Goal: Task Accomplishment & Management: Use online tool/utility

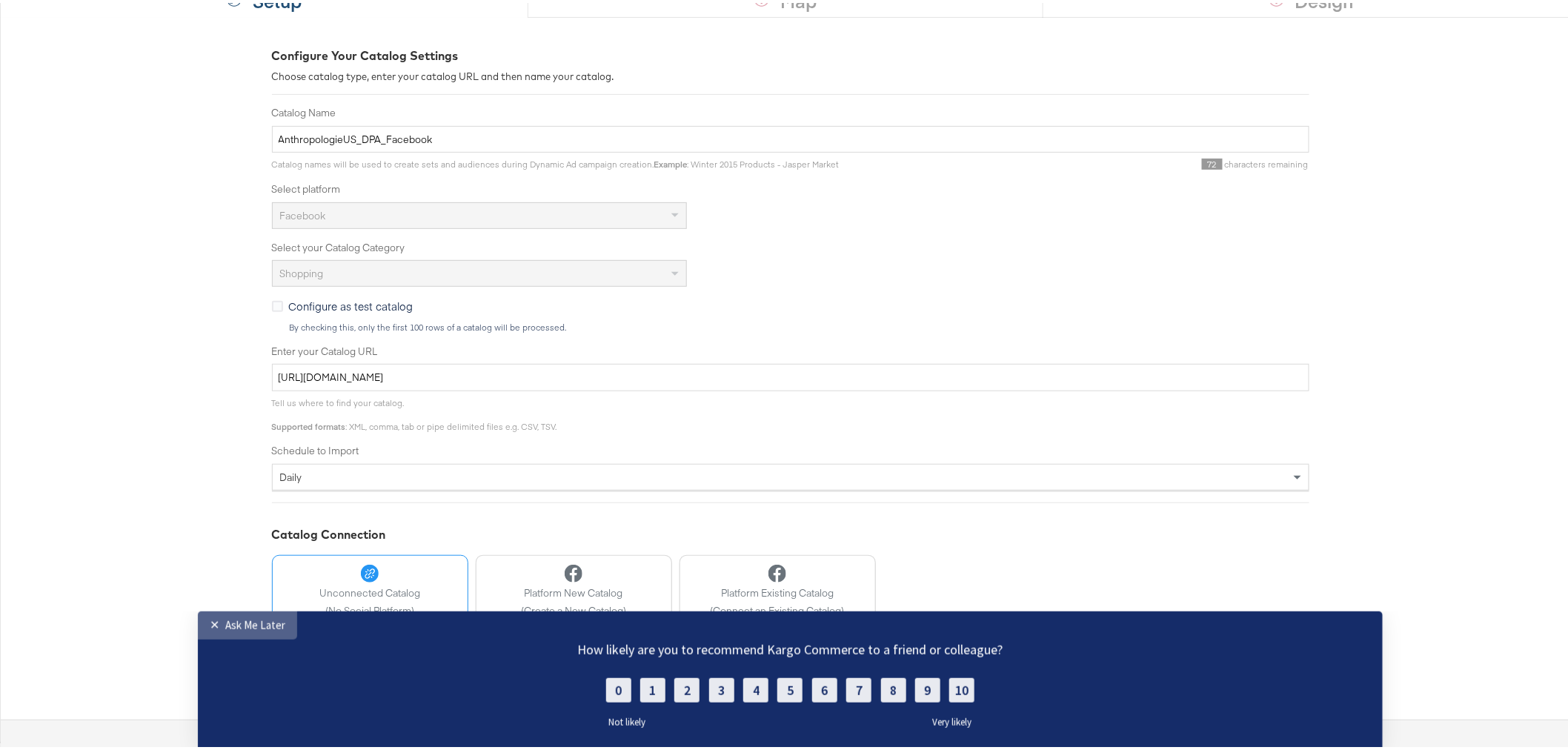
click at [235, 626] on div "Ask Me Later" at bounding box center [255, 624] width 60 height 14
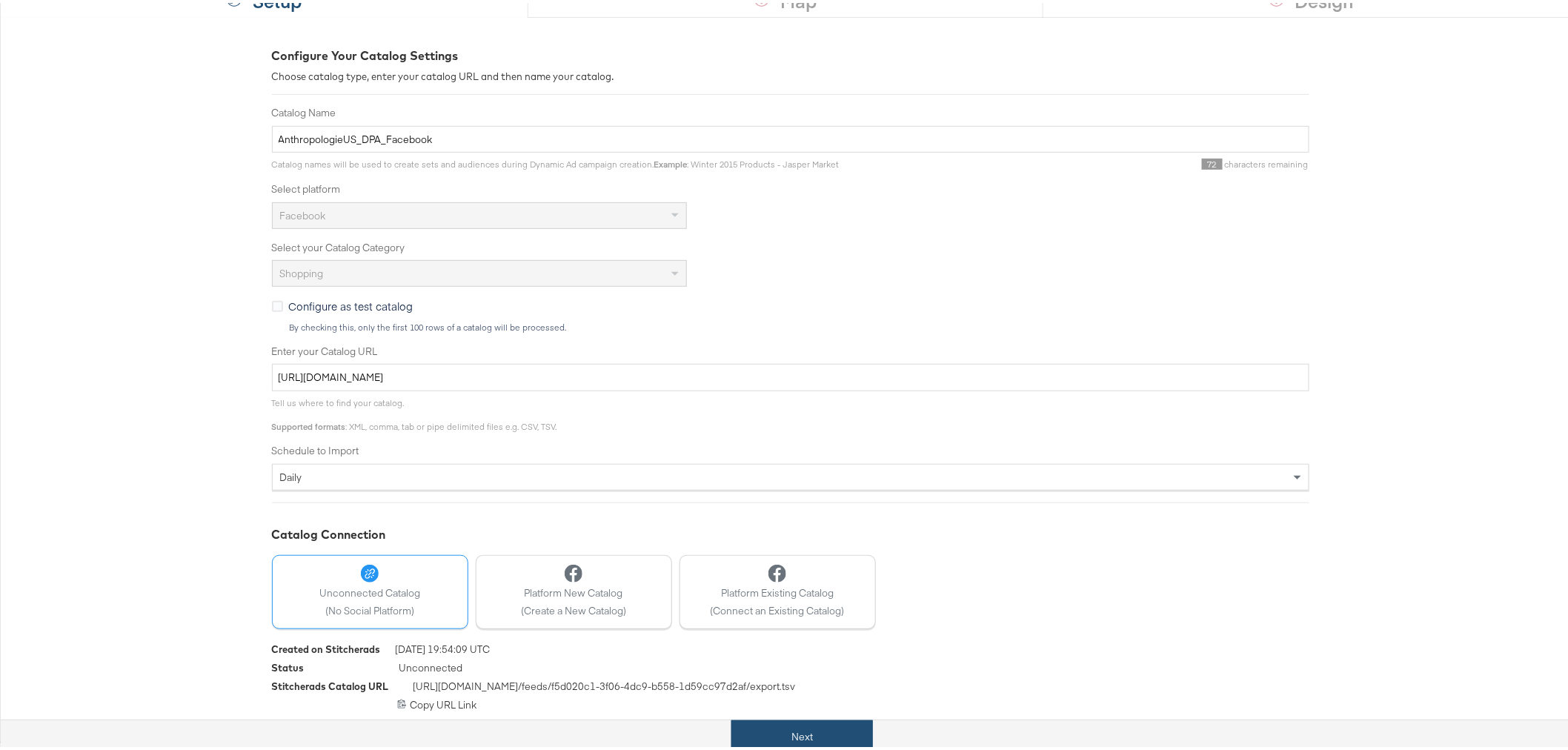
click at [782, 730] on button "Next" at bounding box center [802, 734] width 142 height 33
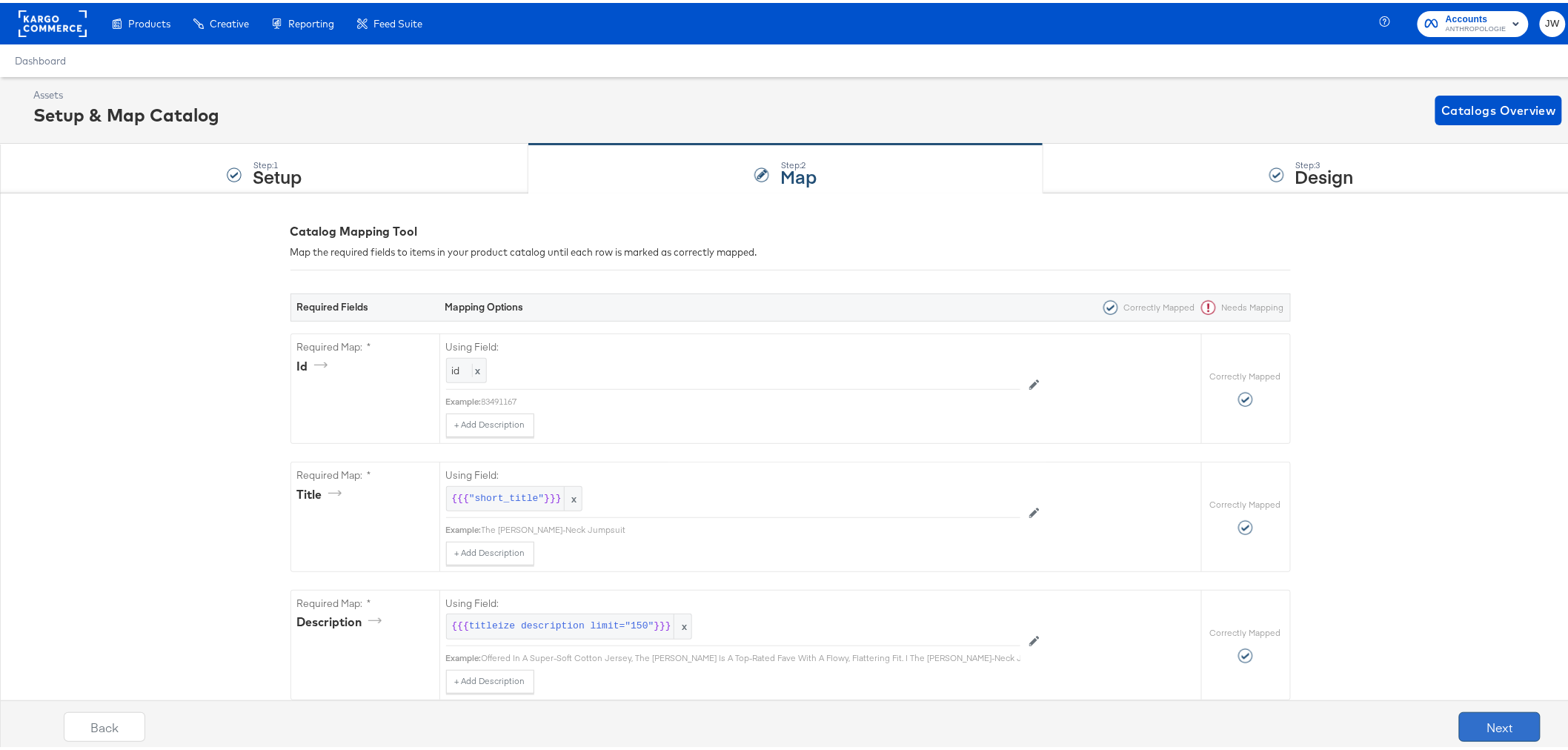
click at [1506, 725] on button "Next" at bounding box center [1500, 724] width 82 height 30
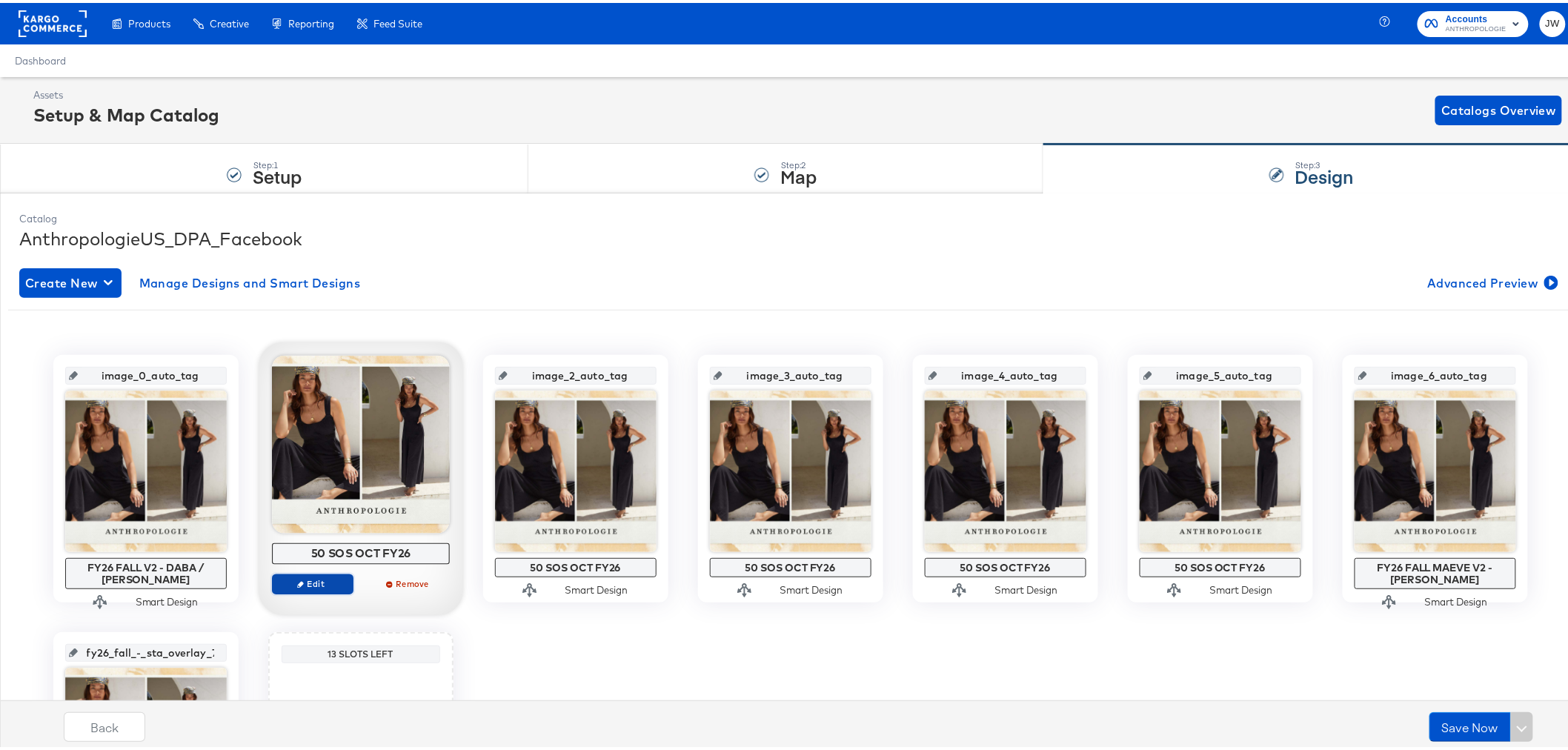
click at [332, 580] on span "Edit" at bounding box center [312, 580] width 68 height 11
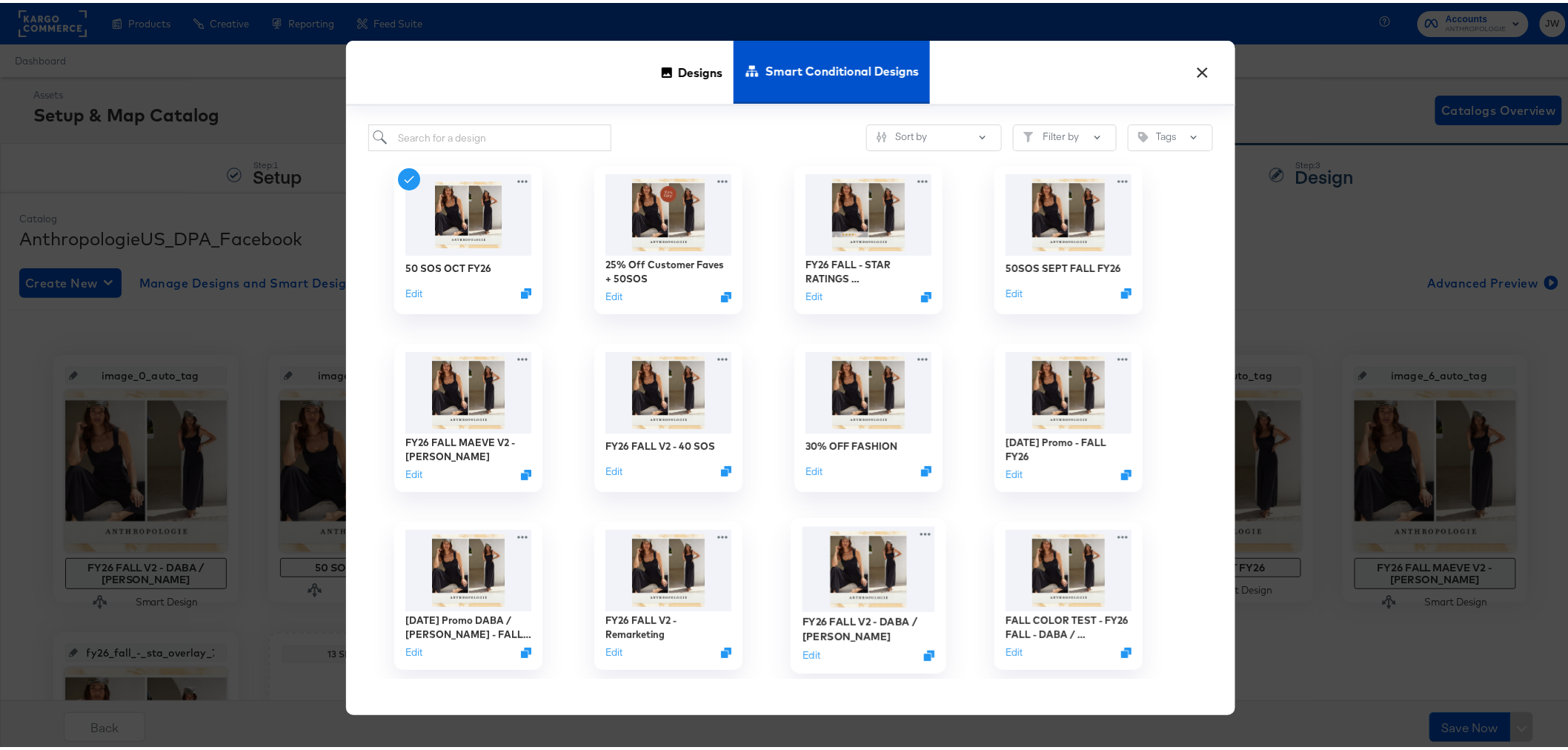
click at [872, 574] on img at bounding box center [868, 568] width 133 height 86
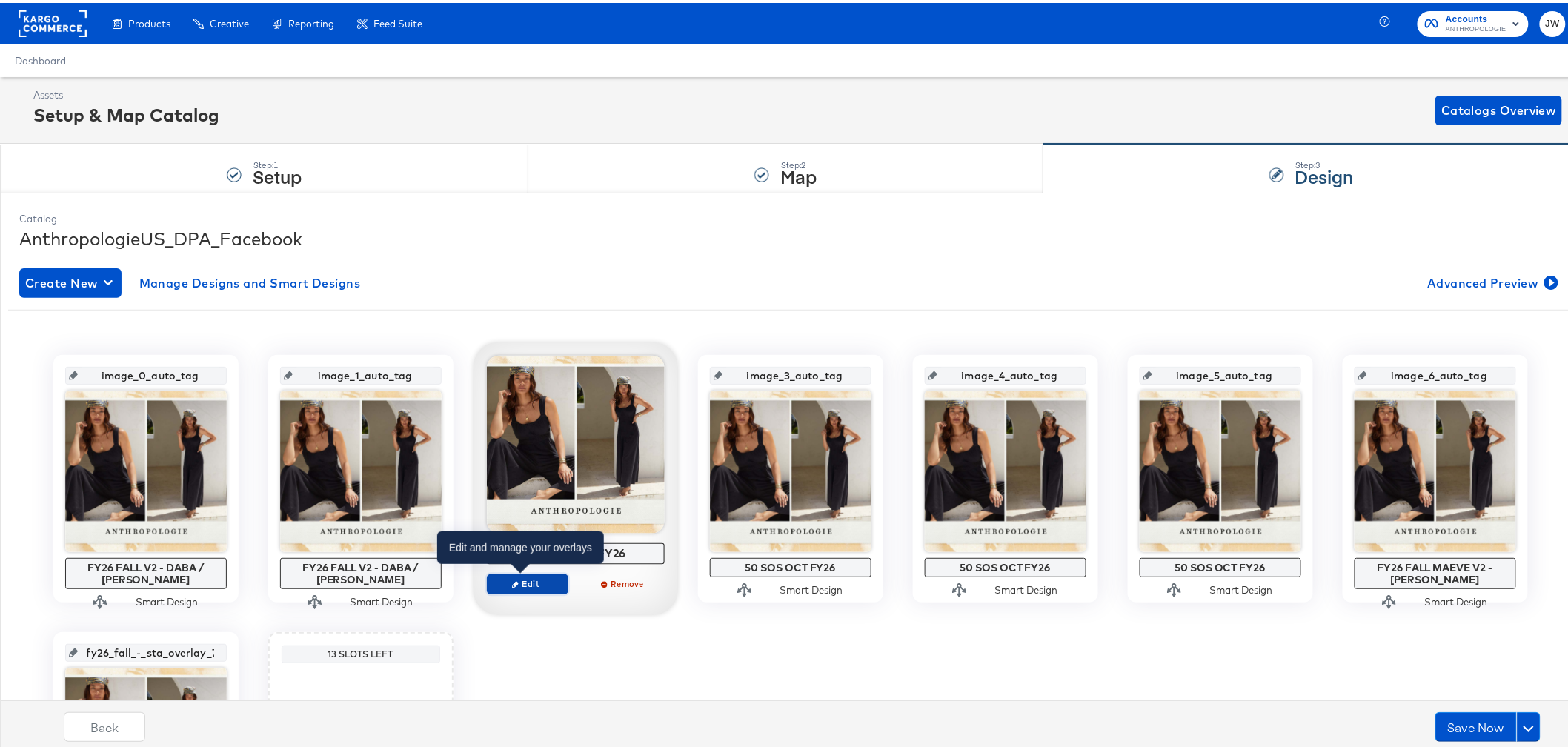
click at [538, 582] on span "Edit" at bounding box center [527, 580] width 68 height 11
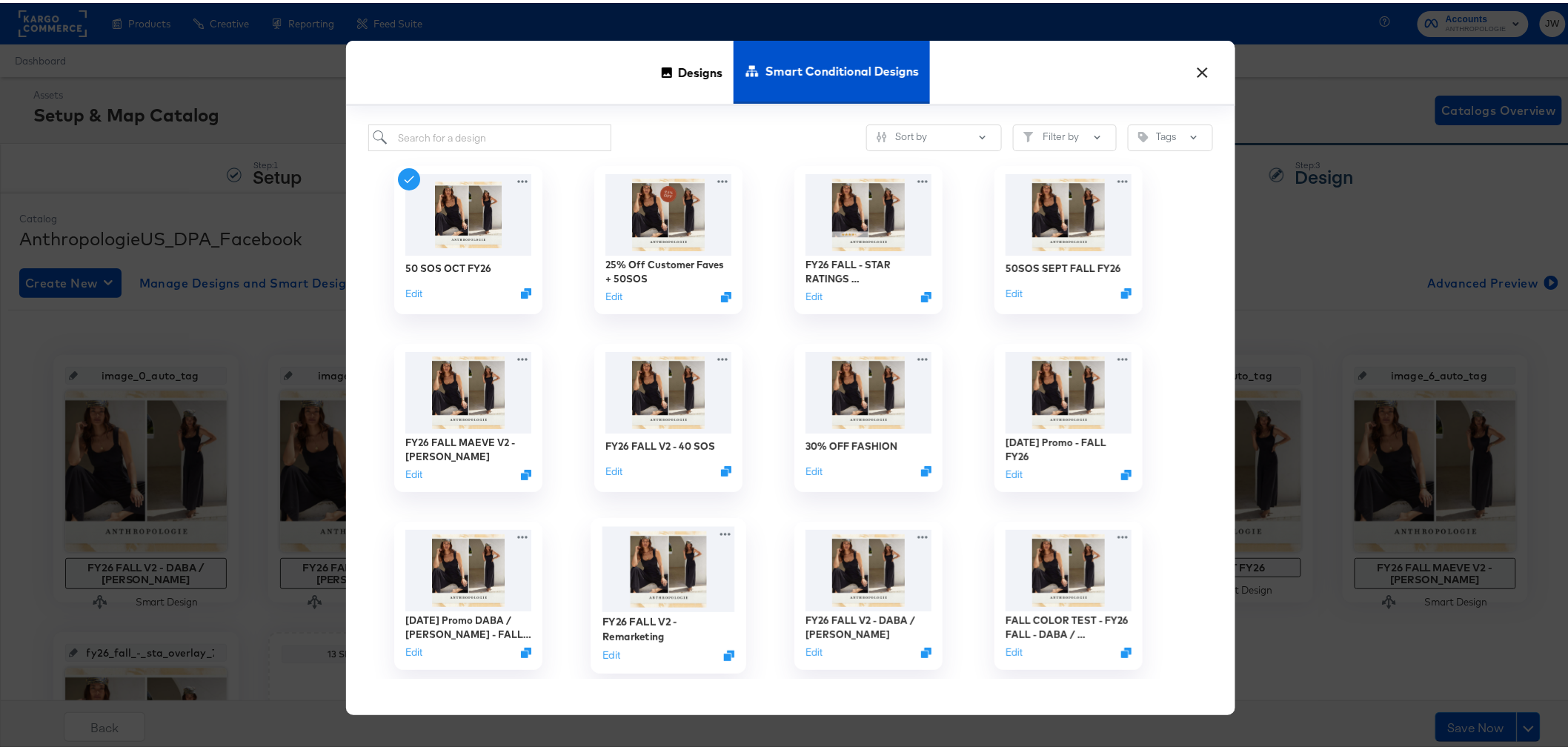
click at [692, 594] on img at bounding box center [668, 568] width 133 height 86
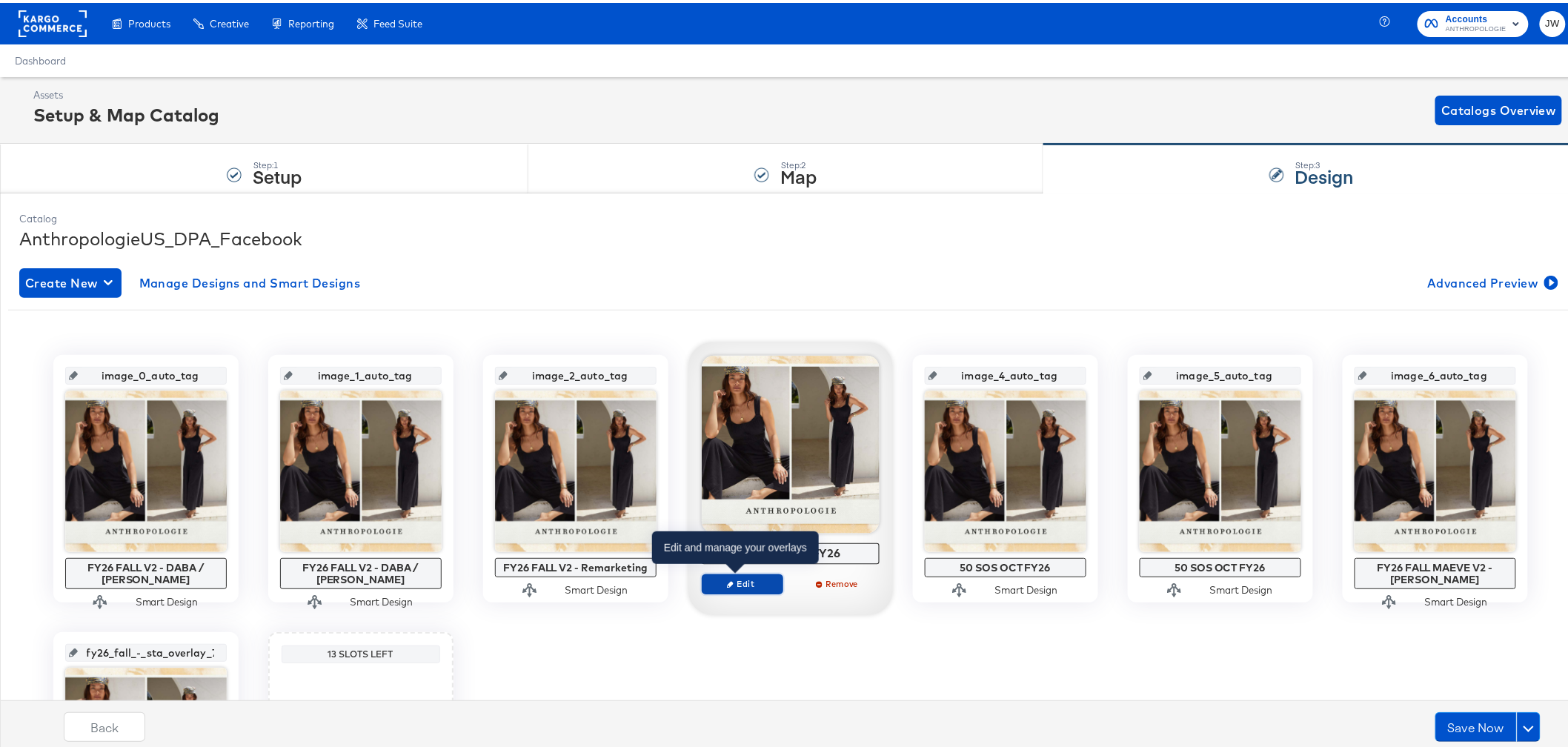
click at [757, 579] on span "Edit" at bounding box center [741, 580] width 68 height 11
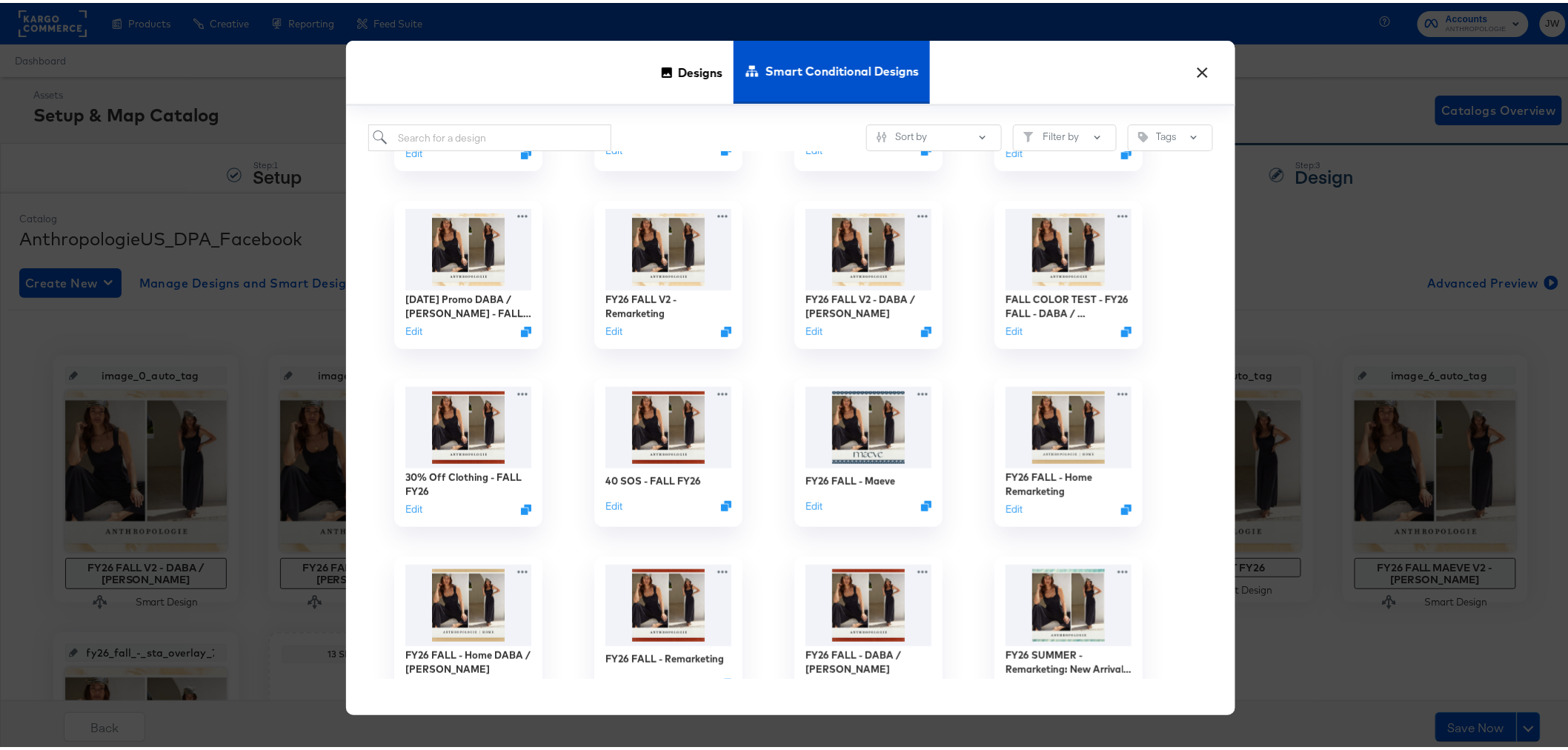
scroll to position [329, 0]
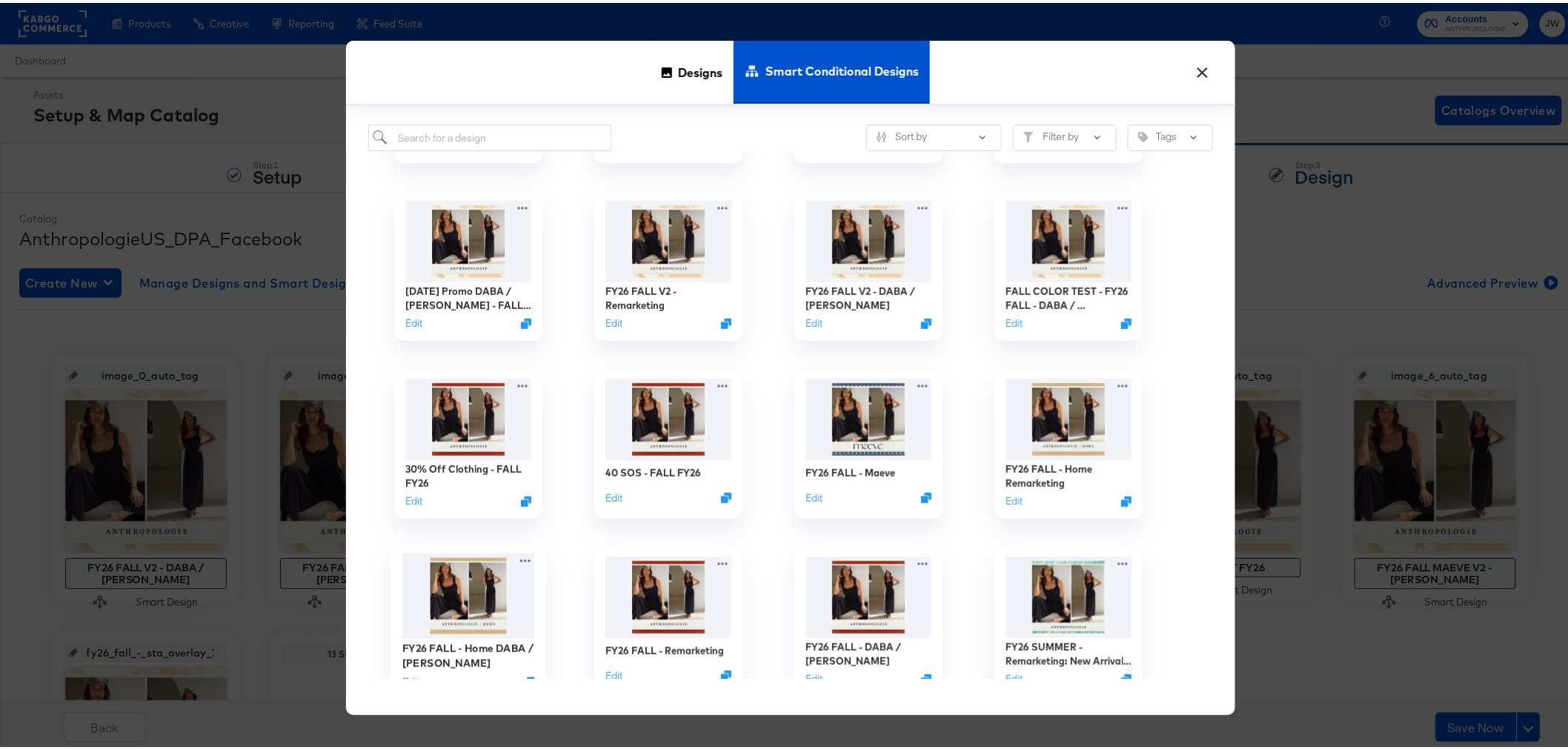
click at [464, 573] on img at bounding box center [468, 594] width 133 height 86
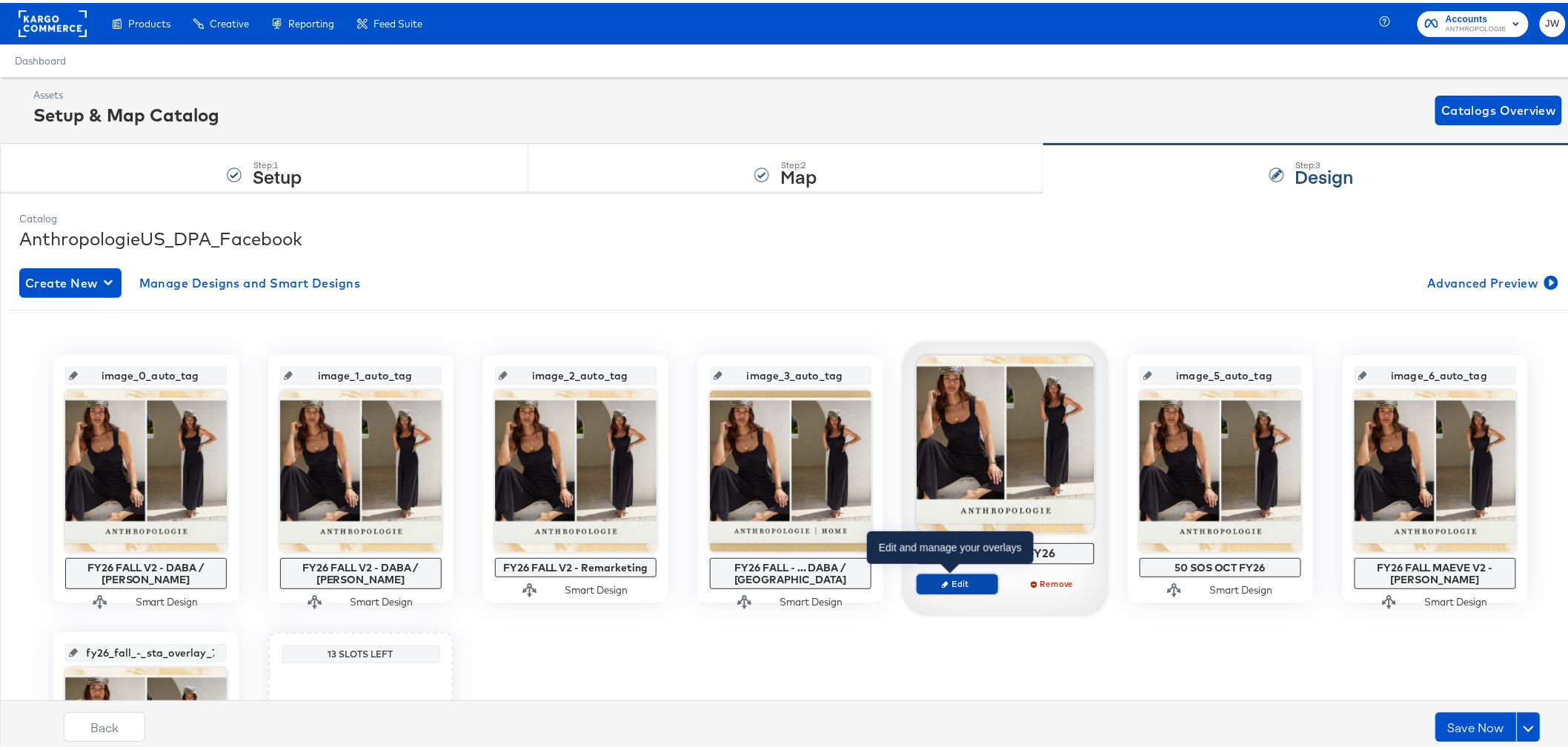
click at [966, 584] on span "Edit" at bounding box center [957, 580] width 68 height 11
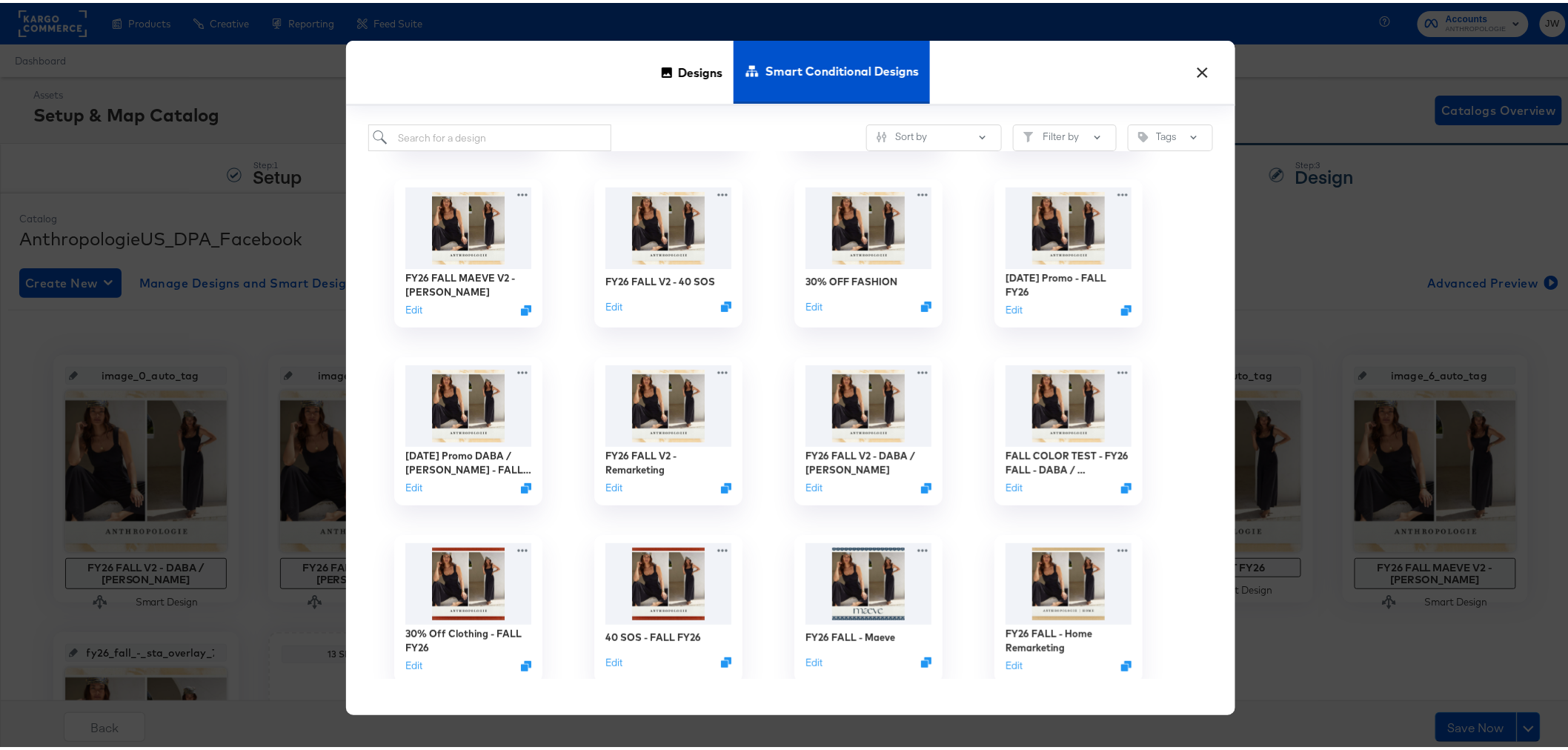
scroll to position [411, 0]
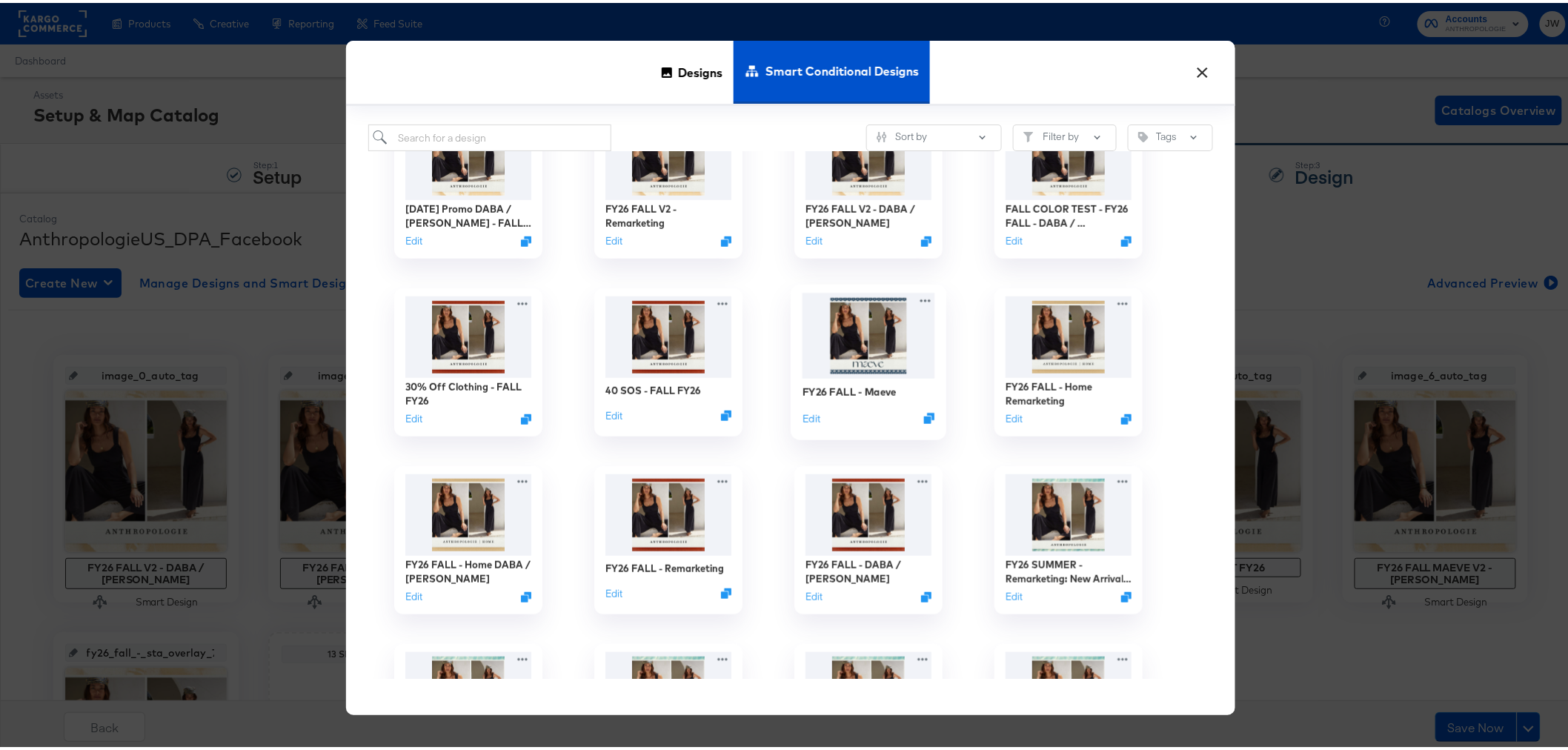
click at [870, 351] on img at bounding box center [868, 333] width 133 height 85
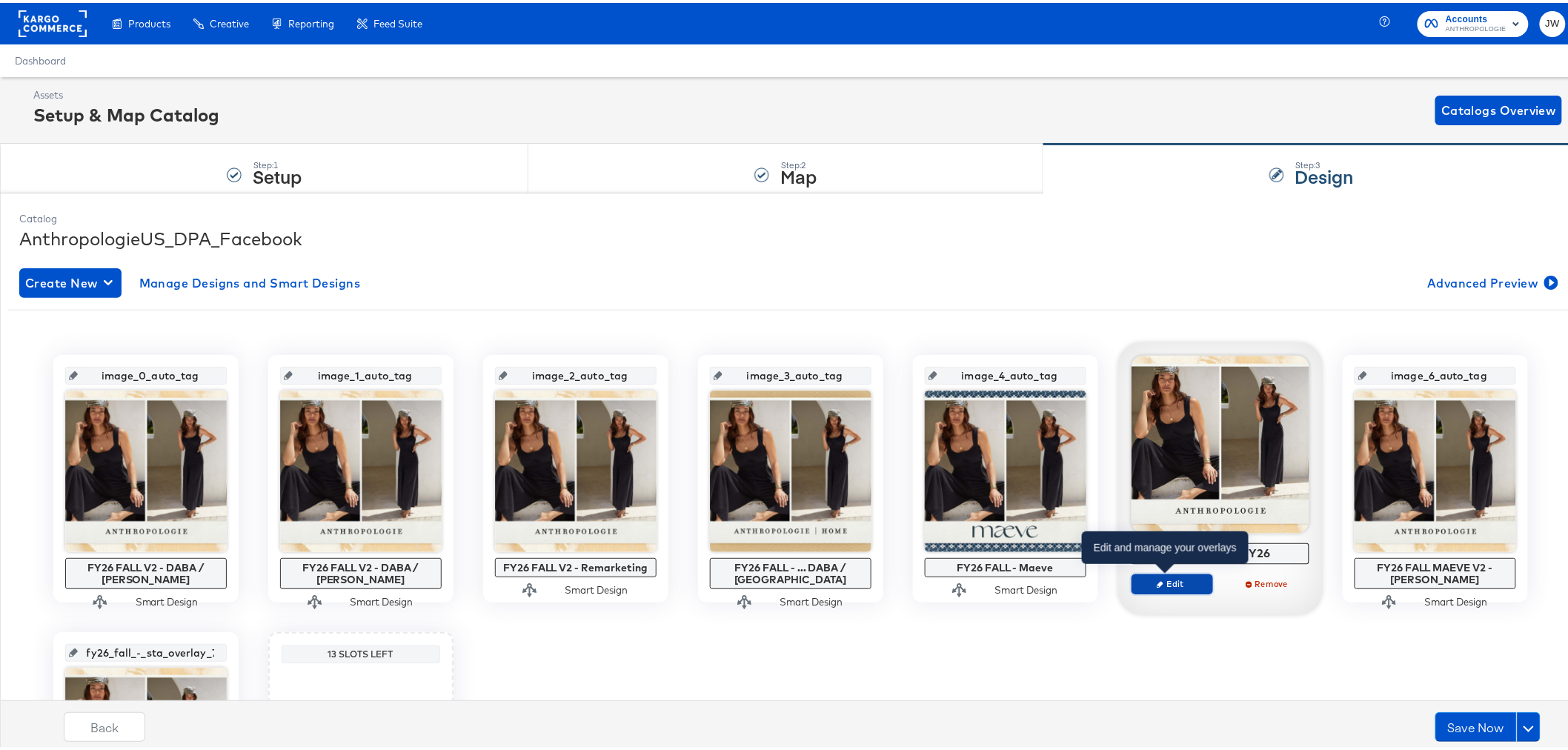
click at [1179, 584] on span "Edit" at bounding box center [1171, 580] width 68 height 11
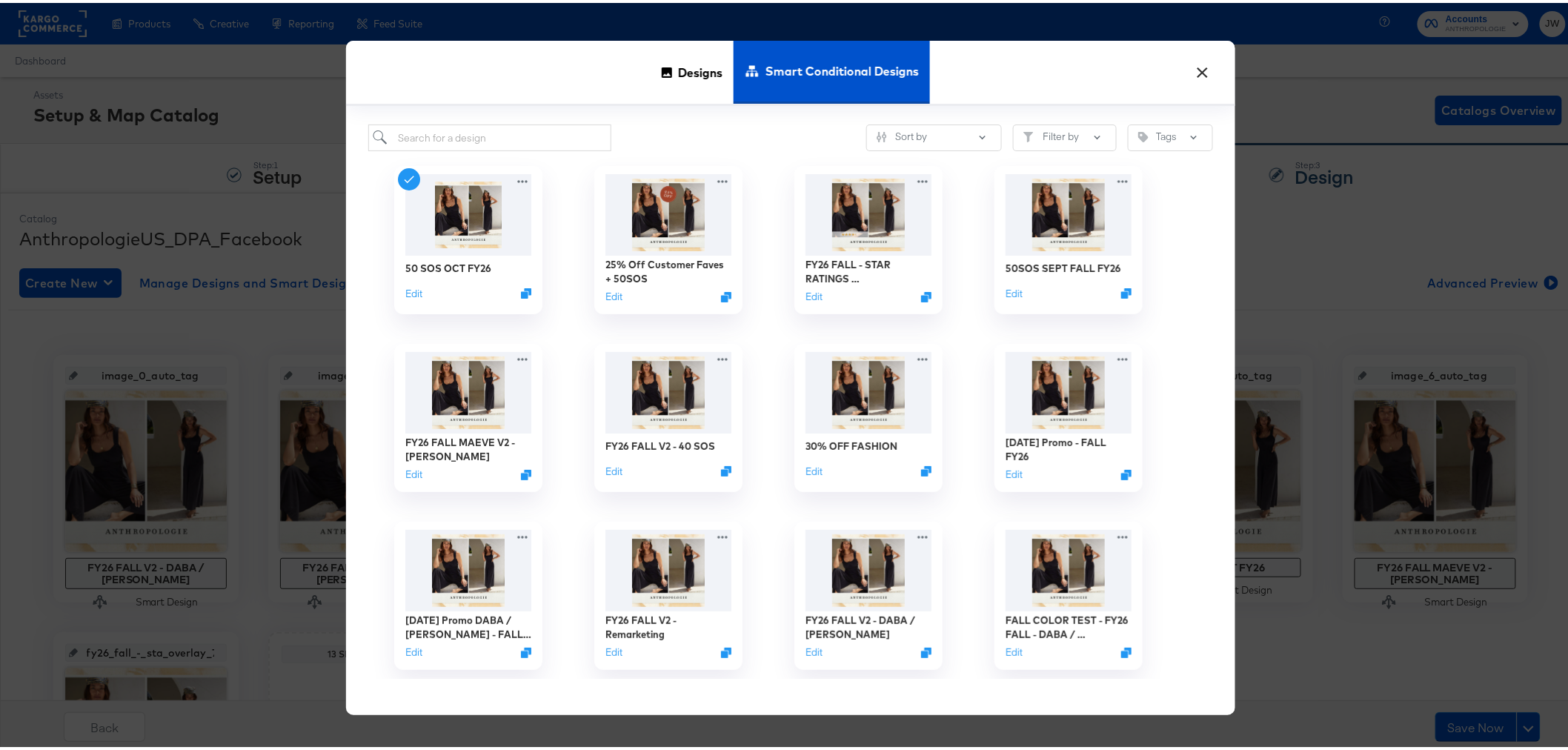
scroll to position [329, 0]
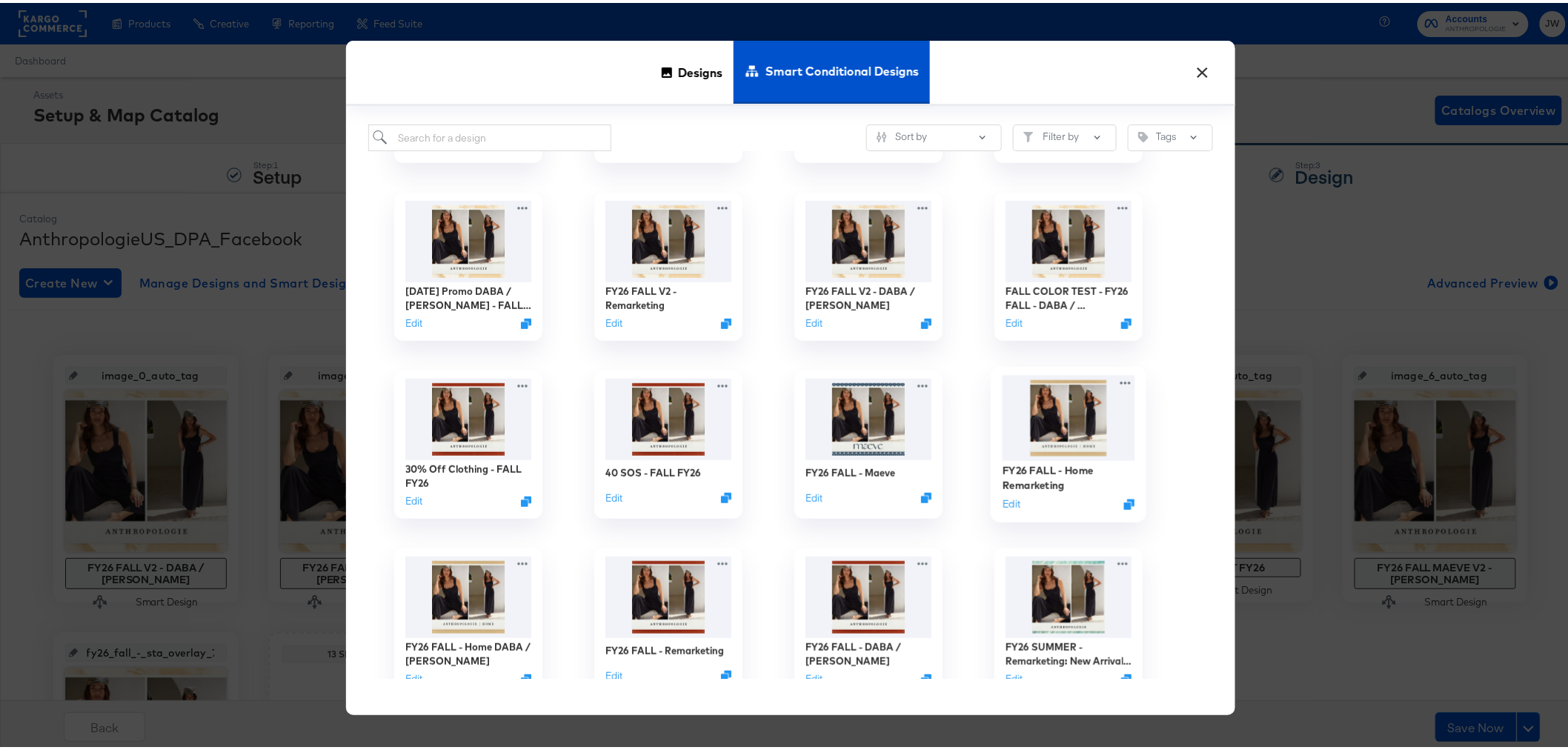
click at [1060, 438] on img at bounding box center [1068, 415] width 133 height 85
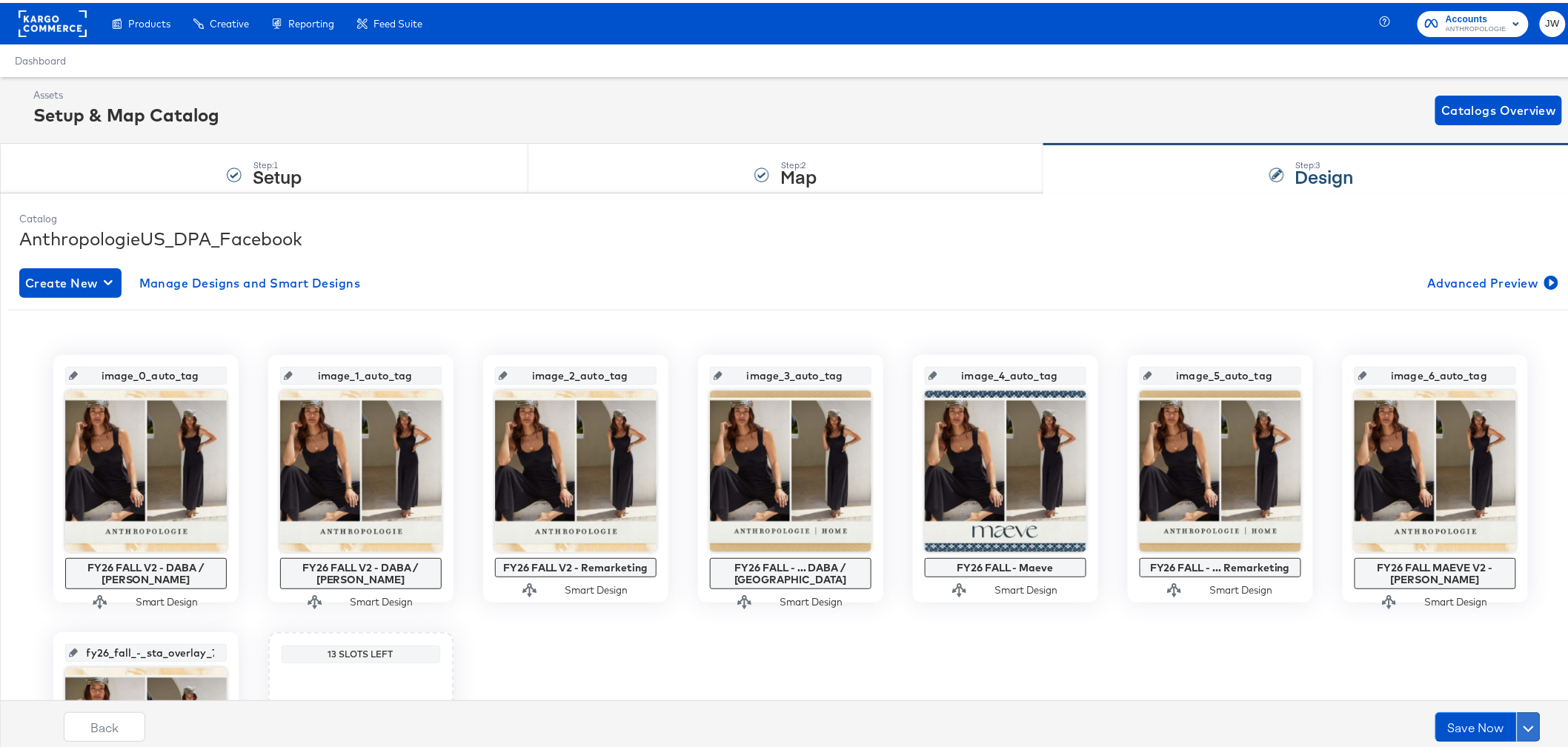
click at [1517, 730] on button at bounding box center [1529, 724] width 24 height 30
click at [1501, 693] on div "Schedule Save" at bounding box center [1494, 695] width 68 height 14
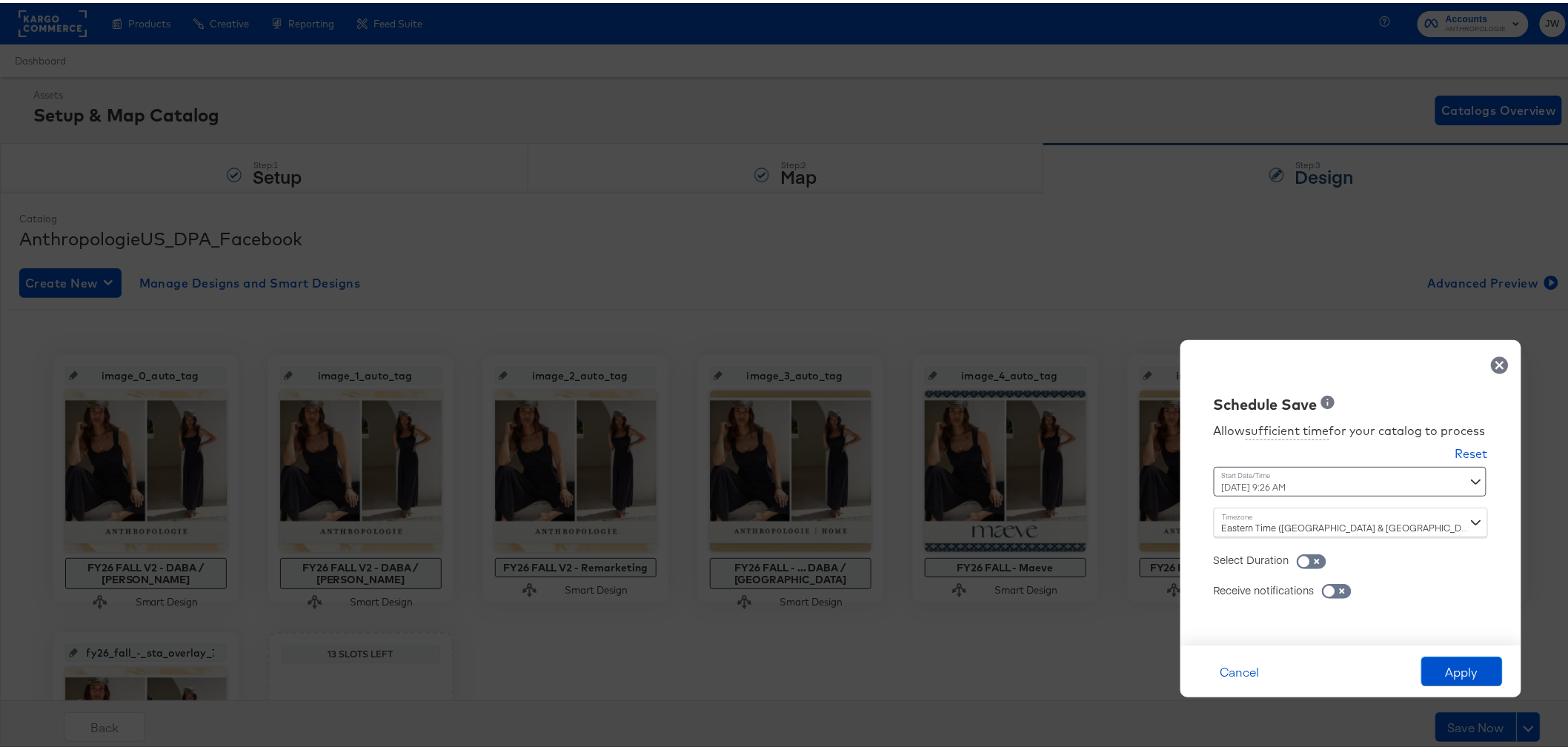
click at [1357, 478] on div "[DATE] 9:26 AM ‹ [DATE] › Su Mo Tu We Th Fr Sa 28 29 30 1 2 3 4 5 6 7 8 9 10 11…" at bounding box center [1315, 478] width 201 height 30
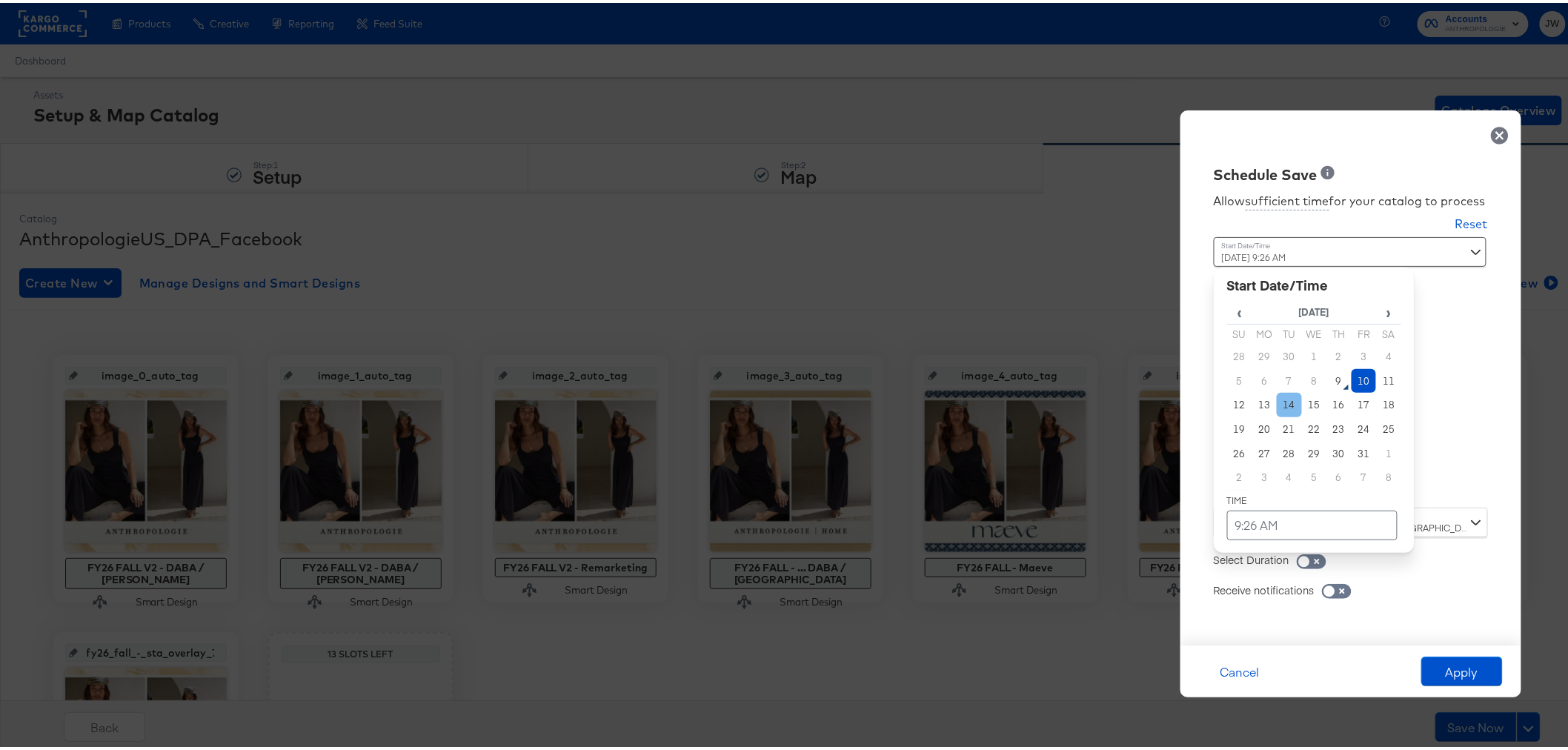
click at [1277, 394] on td "14" at bounding box center [1289, 402] width 25 height 24
click at [1227, 527] on td "9:26 AM" at bounding box center [1312, 522] width 171 height 30
click at [1277, 367] on span "▲" at bounding box center [1283, 367] width 30 height 30
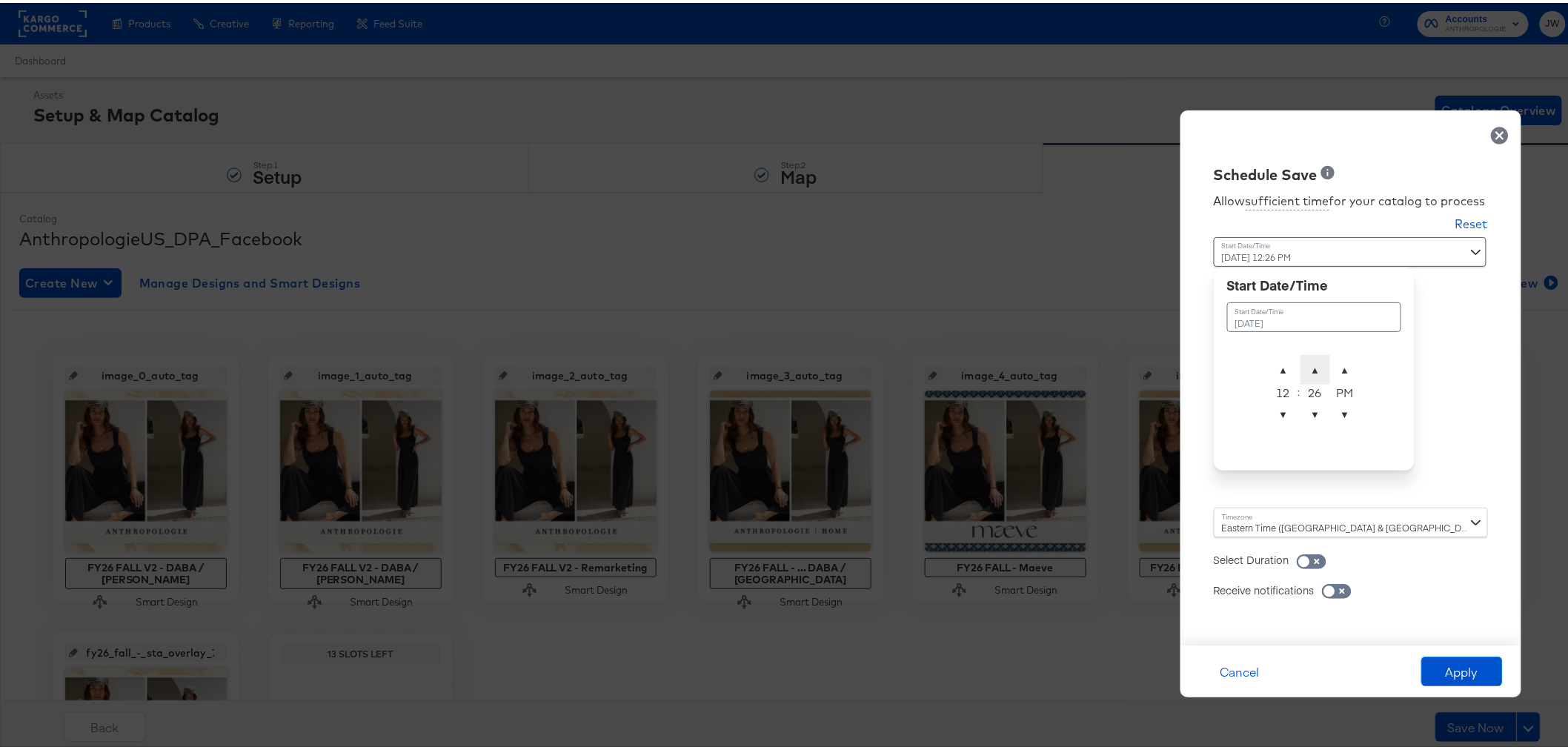
click at [1305, 361] on span "▲" at bounding box center [1315, 367] width 30 height 30
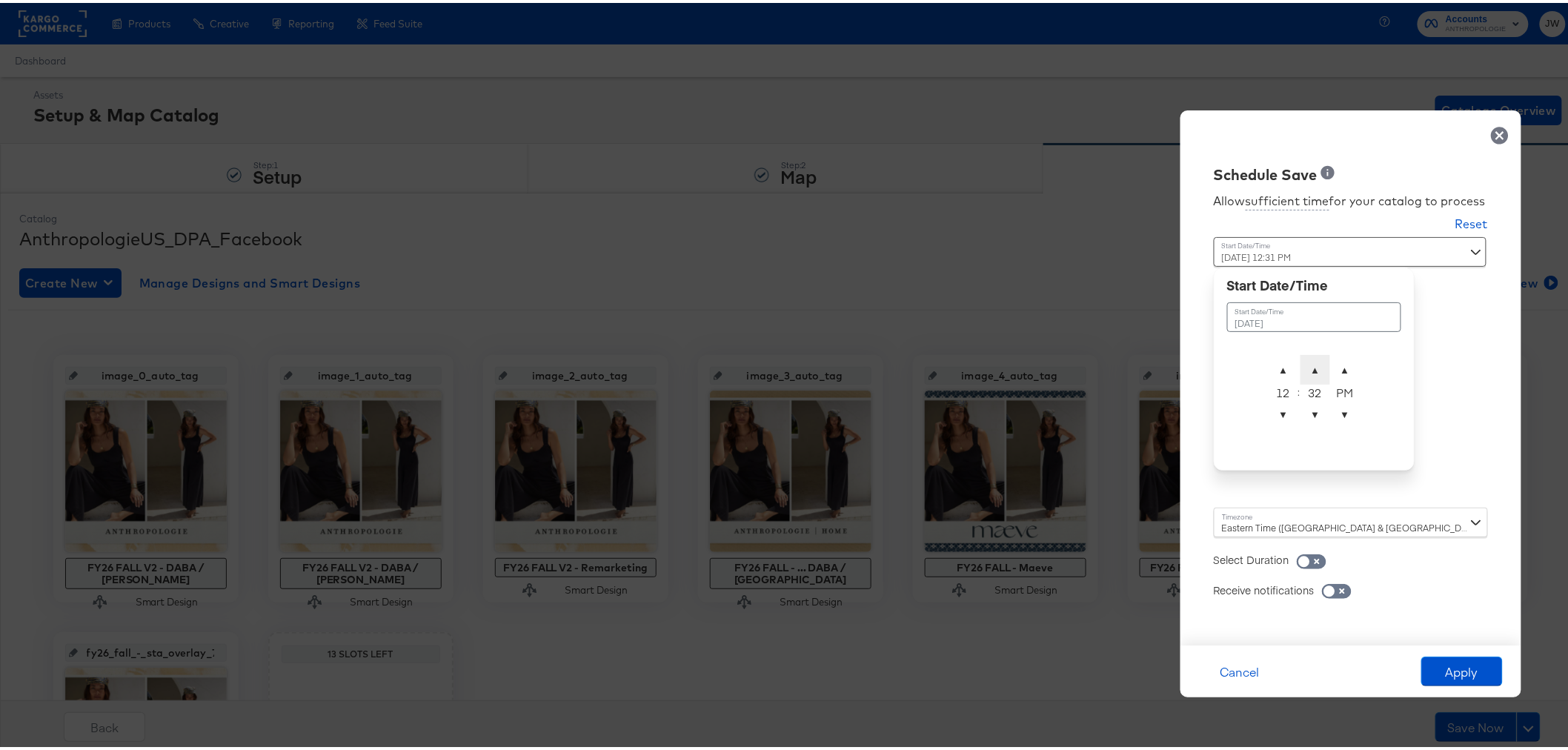
click at [1305, 361] on span "▲" at bounding box center [1315, 367] width 30 height 30
click at [1306, 389] on div "34" at bounding box center [1315, 389] width 30 height 15
click at [1303, 414] on span "▼" at bounding box center [1315, 411] width 30 height 30
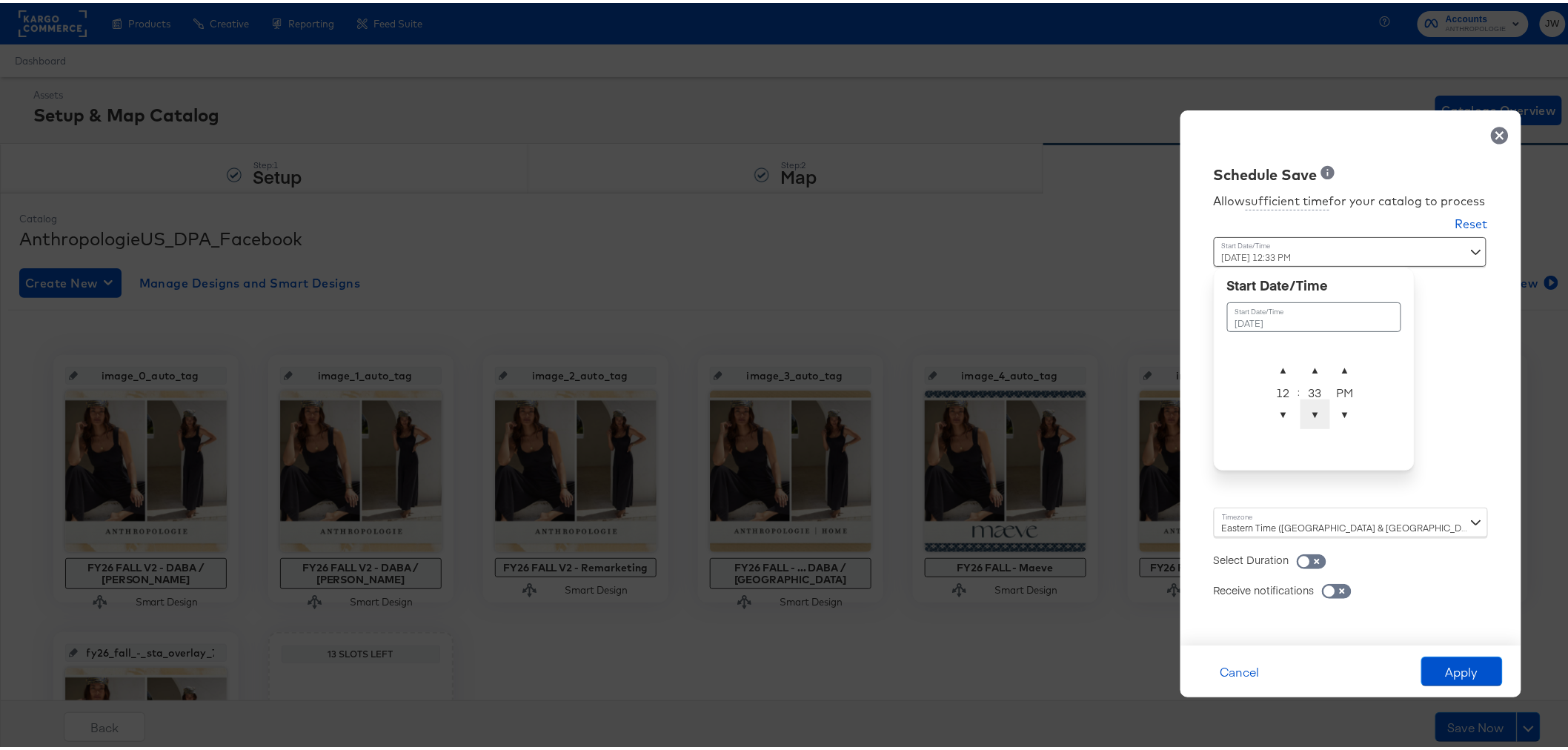
click at [1303, 414] on span "▼" at bounding box center [1315, 411] width 30 height 30
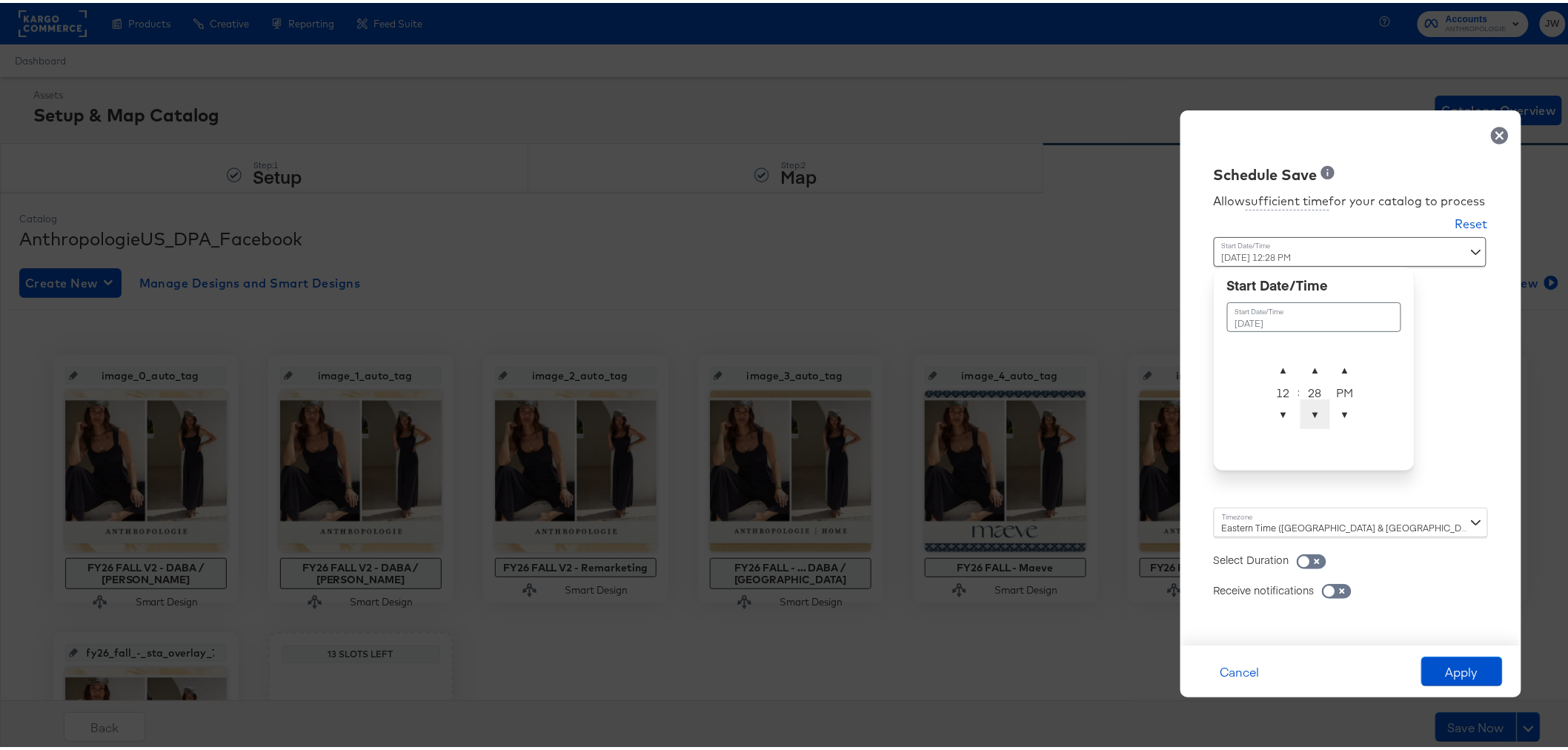
click at [1303, 414] on span "▼" at bounding box center [1315, 411] width 30 height 30
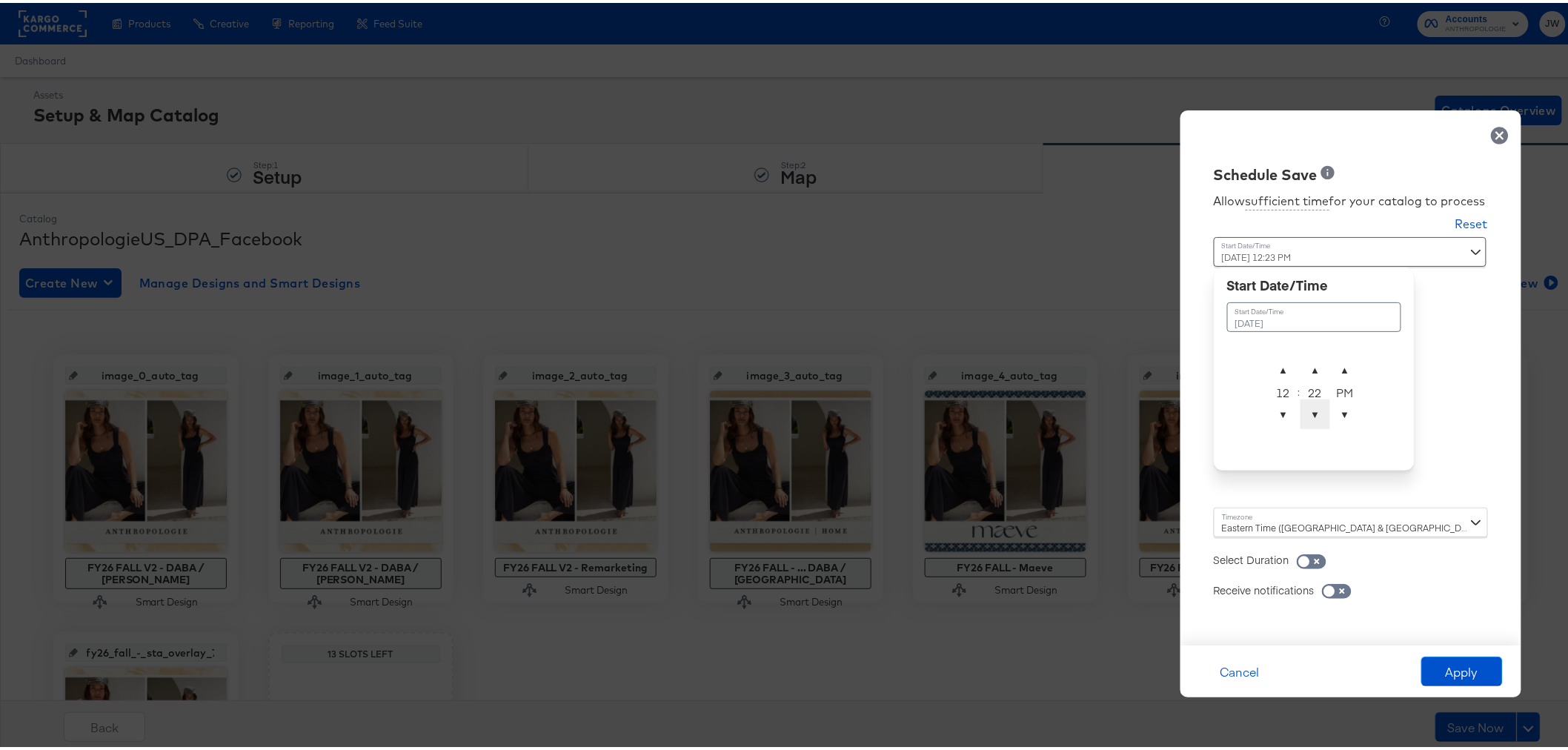
click at [1303, 414] on span "▼" at bounding box center [1315, 411] width 30 height 30
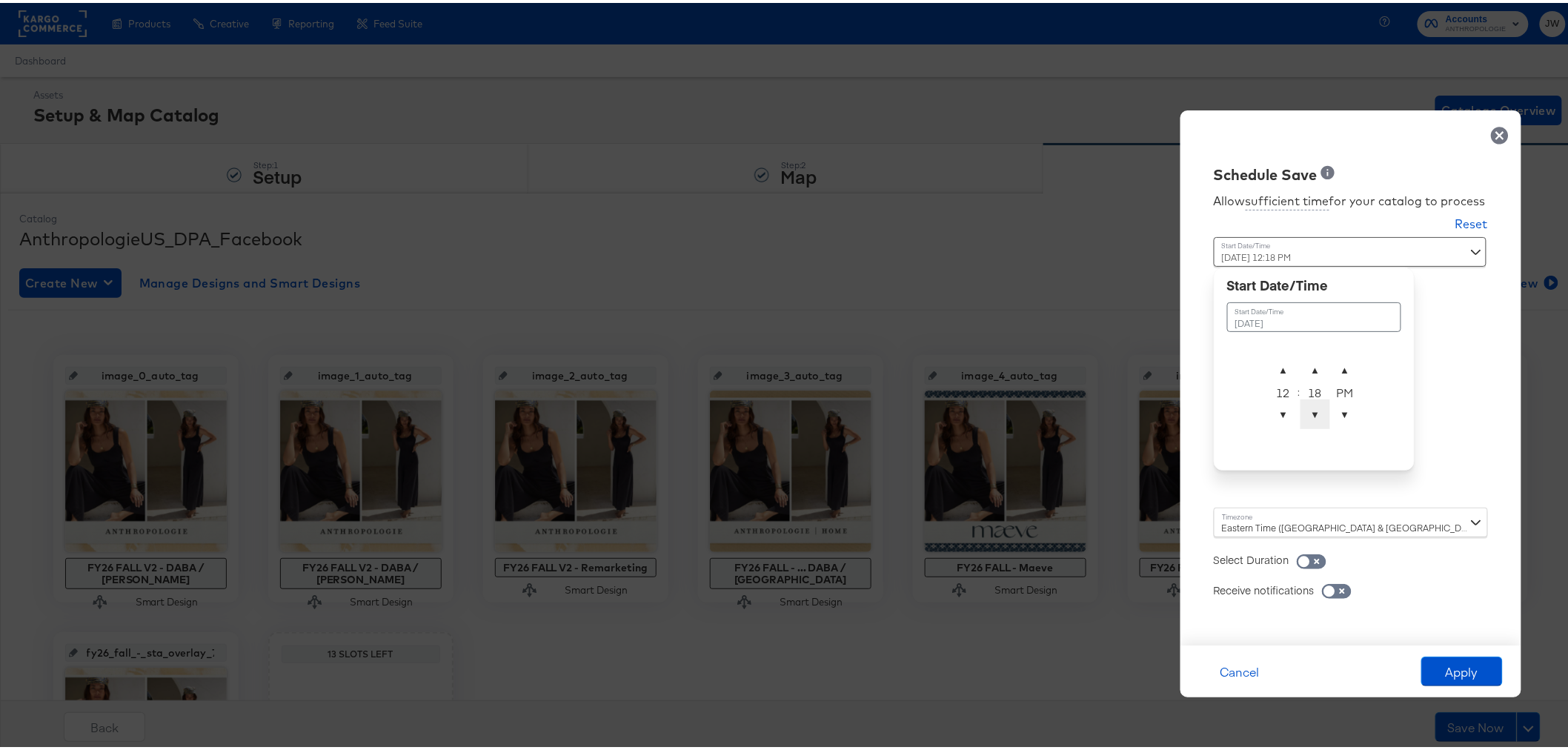
click at [1303, 414] on span "▼" at bounding box center [1315, 411] width 30 height 30
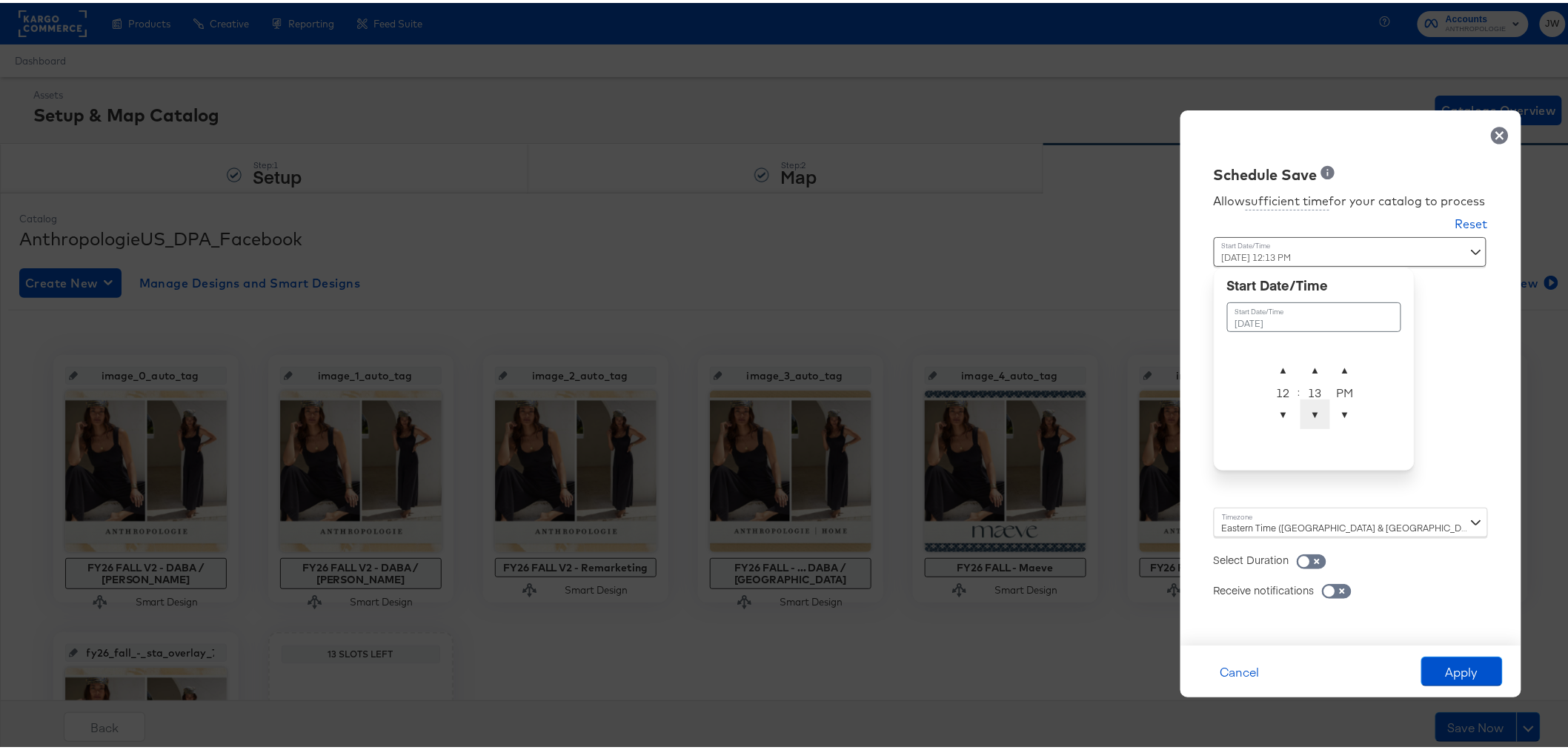
click at [1303, 414] on span "▼" at bounding box center [1315, 411] width 30 height 30
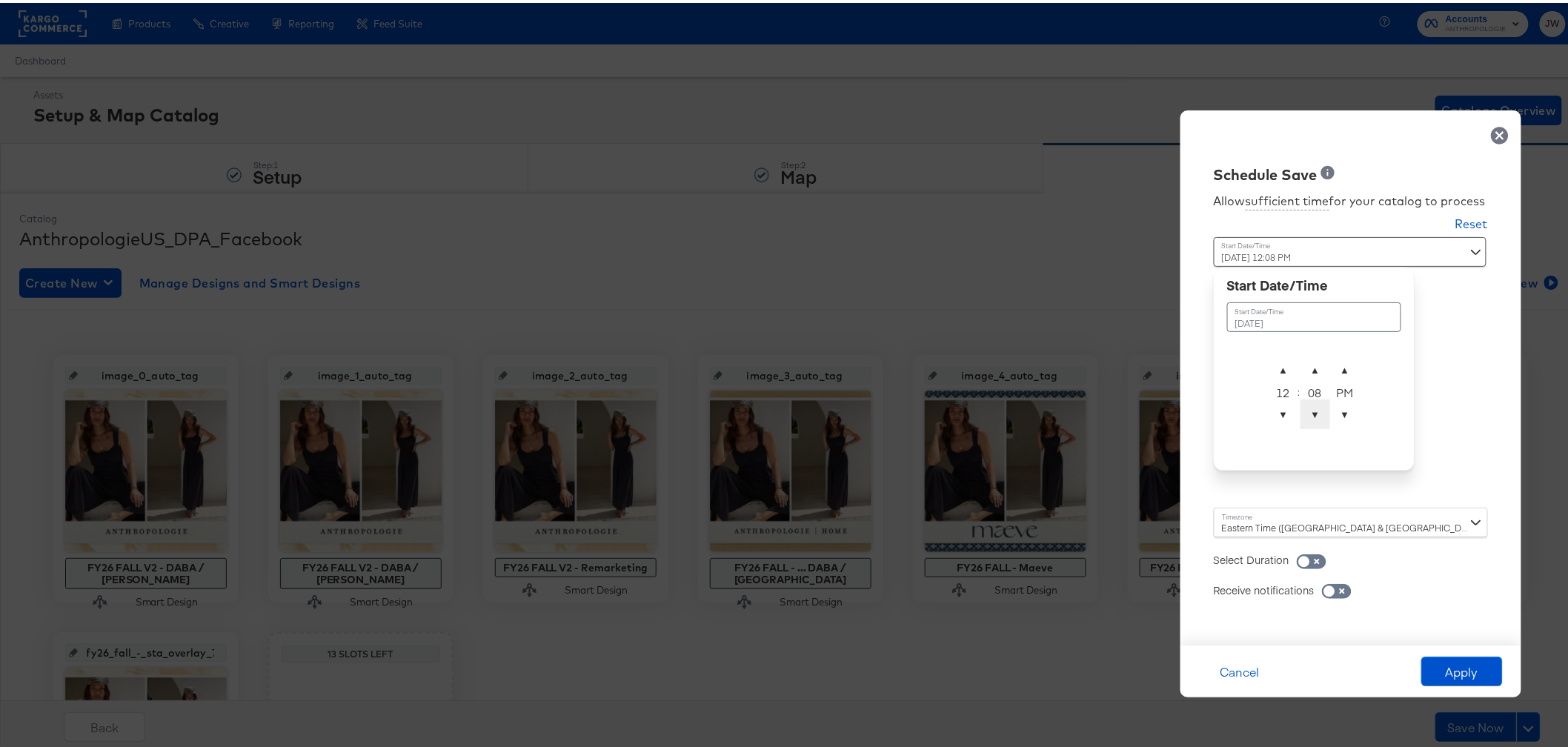
click at [1303, 414] on span "▼" at bounding box center [1315, 411] width 30 height 30
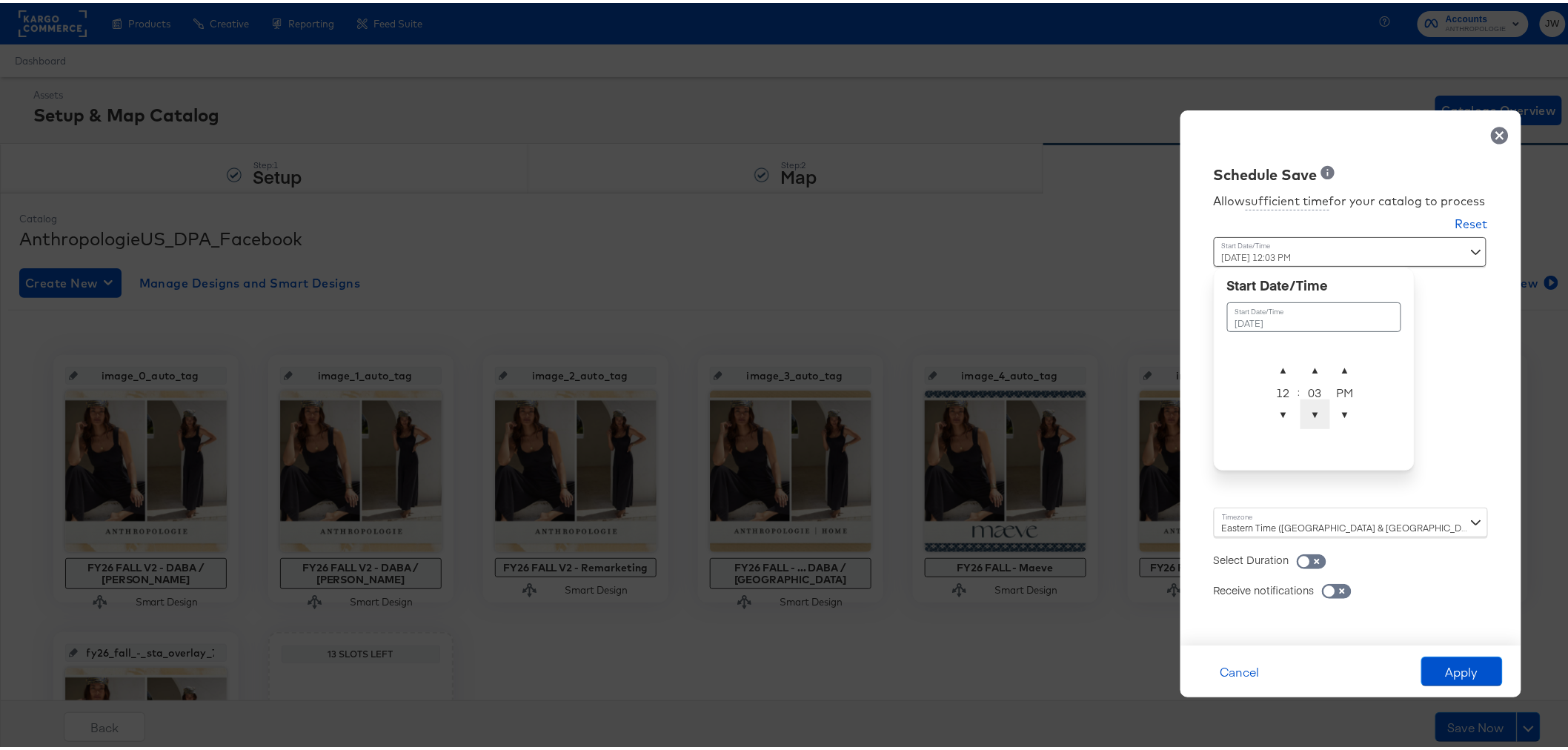
click at [1303, 414] on span "▼" at bounding box center [1315, 411] width 30 height 30
type input "[DATE] 12:01 AM"
click at [1330, 369] on span "▲" at bounding box center [1344, 367] width 30 height 30
click at [1453, 669] on button "Apply" at bounding box center [1462, 668] width 82 height 30
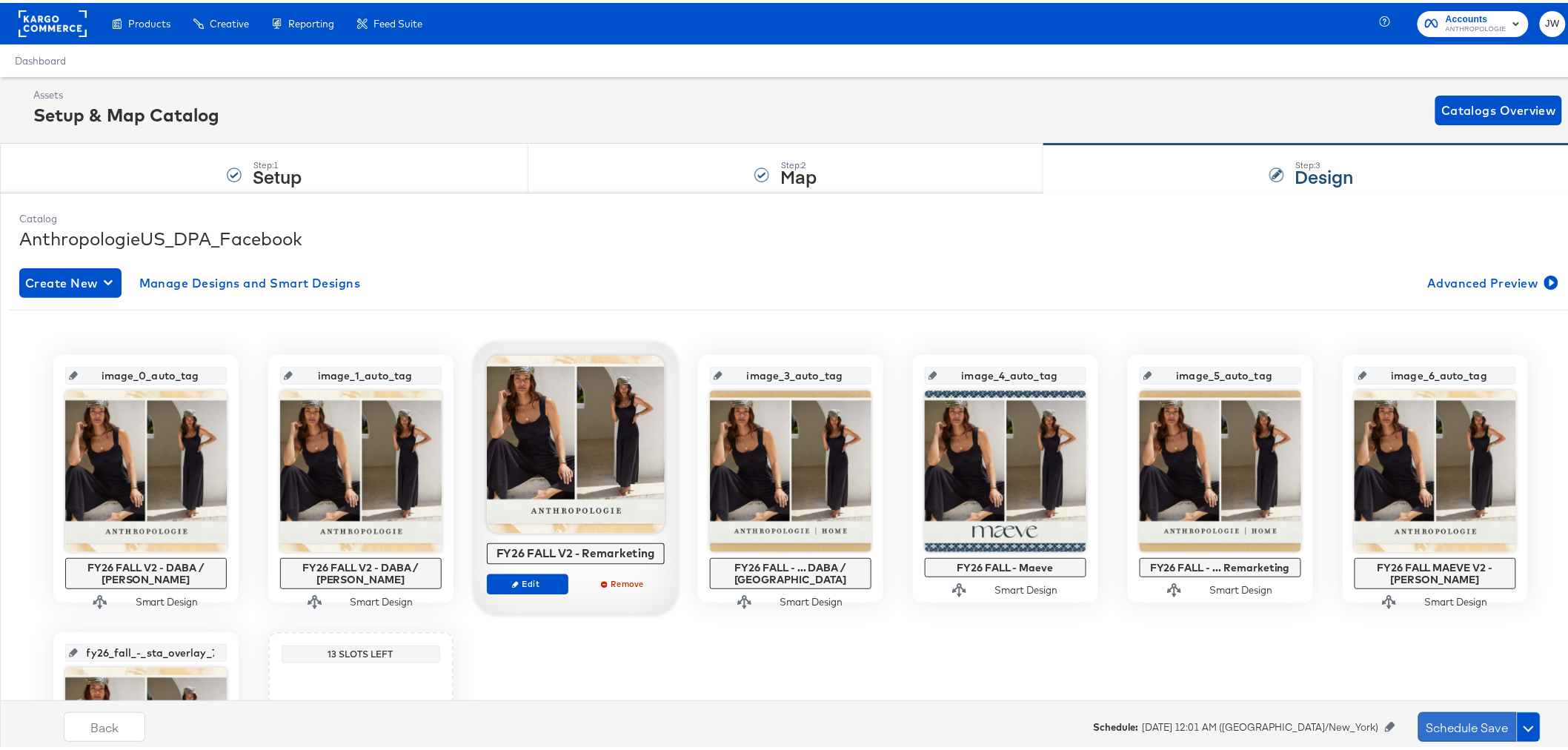
click at [1458, 731] on button "Schedule Save" at bounding box center [1468, 724] width 99 height 30
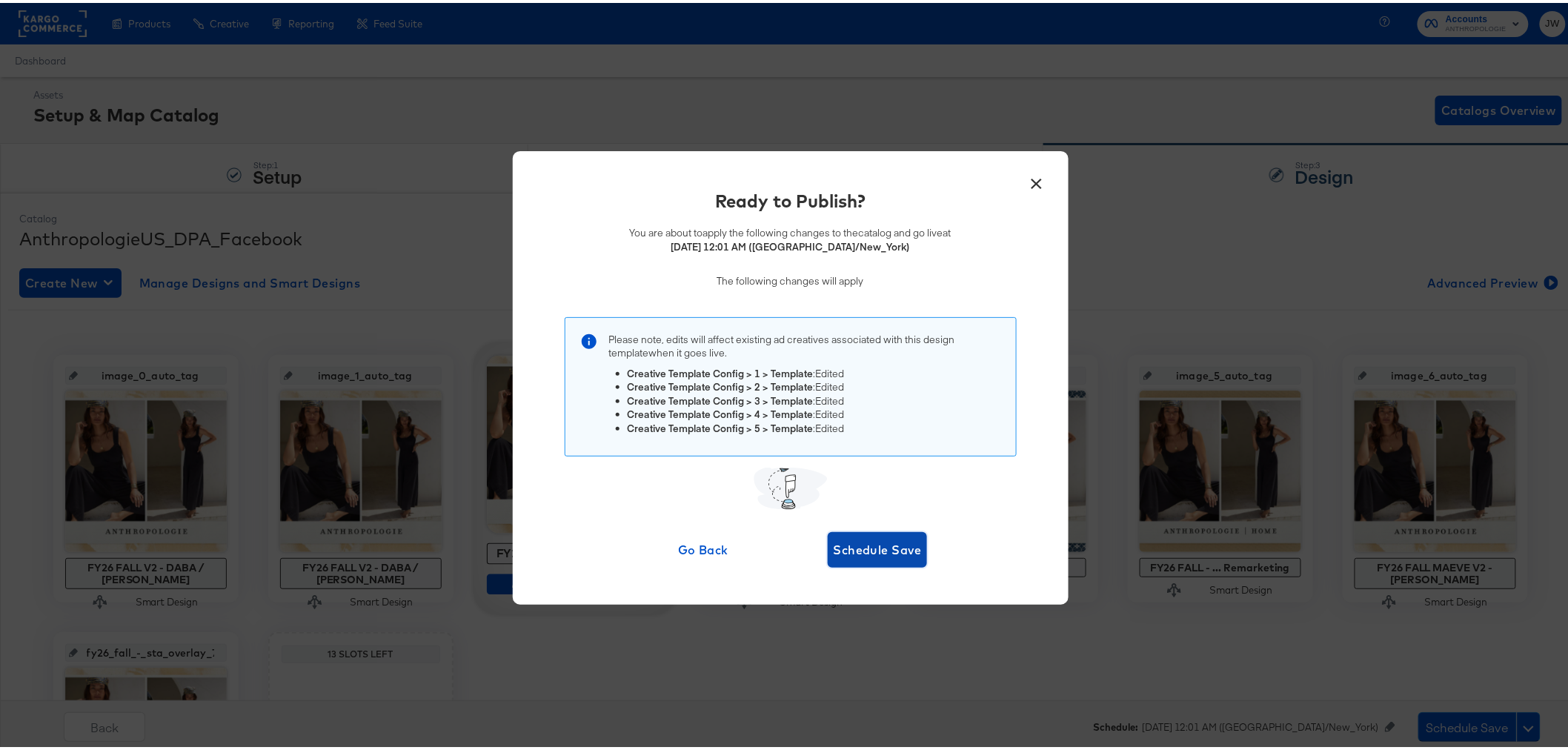
click at [877, 543] on span "Schedule Save" at bounding box center [877, 546] width 88 height 21
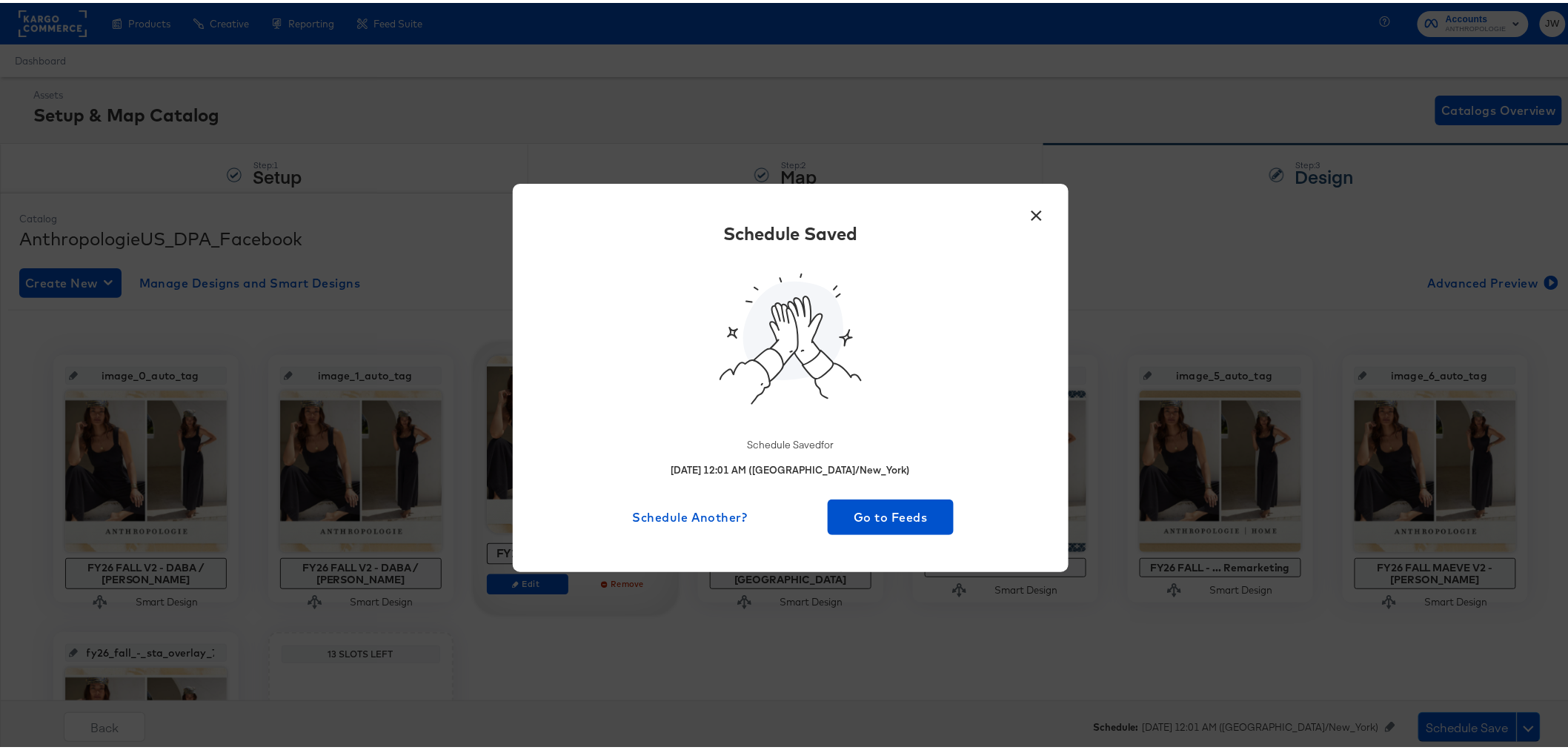
drag, startPoint x: 1033, startPoint y: 209, endPoint x: 694, endPoint y: 9, distance: 393.6
click at [1033, 209] on button "×" at bounding box center [1037, 209] width 27 height 27
